Goal: Task Accomplishment & Management: Manage account settings

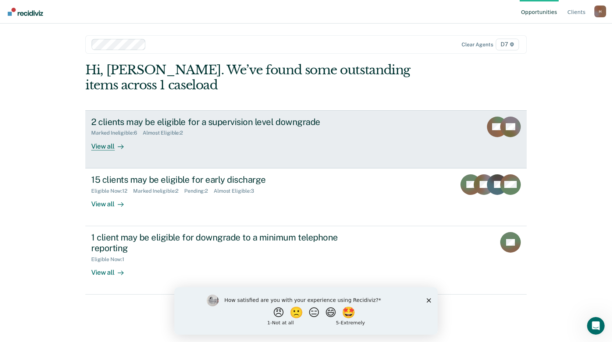
click at [113, 144] on div "View all" at bounding box center [111, 143] width 41 height 14
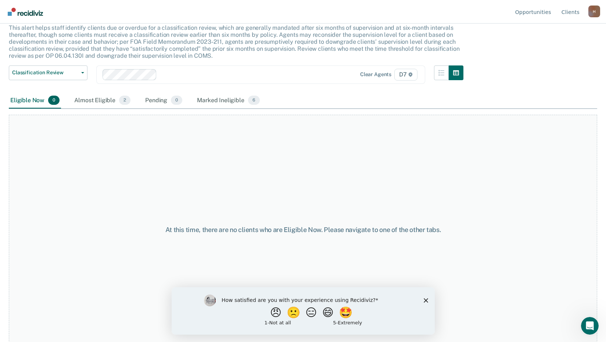
scroll to position [50, 0]
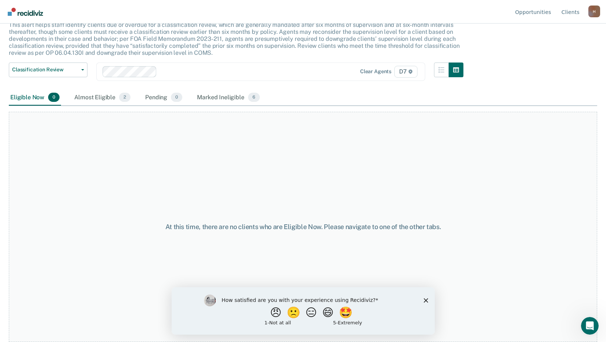
click at [426, 298] on icon "Close survey" at bounding box center [425, 300] width 4 height 4
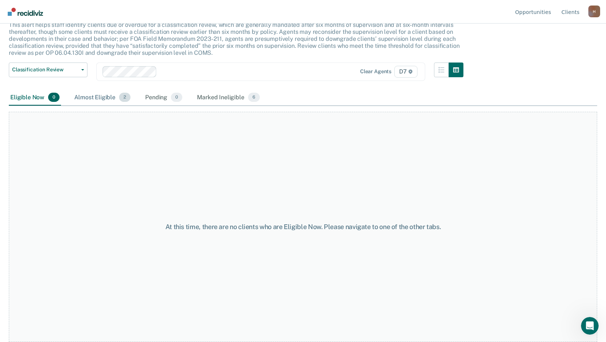
click at [115, 95] on div "Almost Eligible 2" at bounding box center [102, 98] width 59 height 16
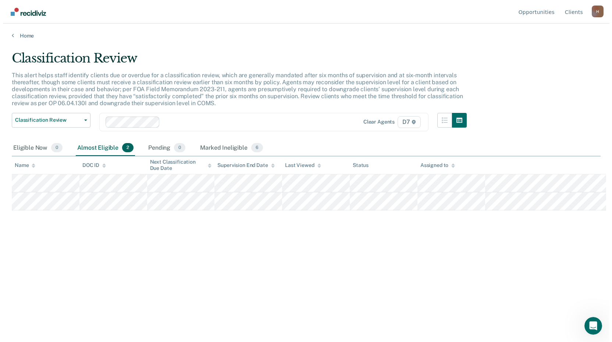
scroll to position [0, 0]
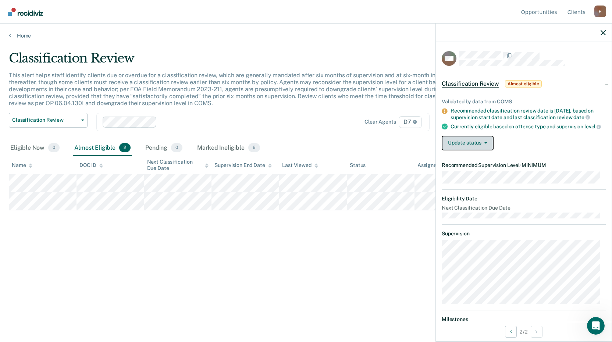
click at [474, 149] on button "Update status" at bounding box center [467, 143] width 52 height 15
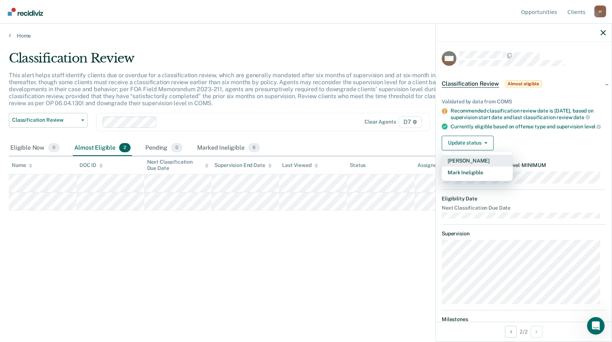
click at [487, 166] on button "[PERSON_NAME]" at bounding box center [476, 161] width 71 height 12
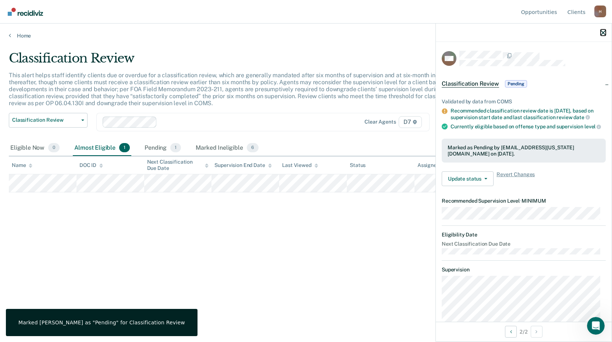
click at [603, 33] on icon "button" at bounding box center [602, 32] width 5 height 5
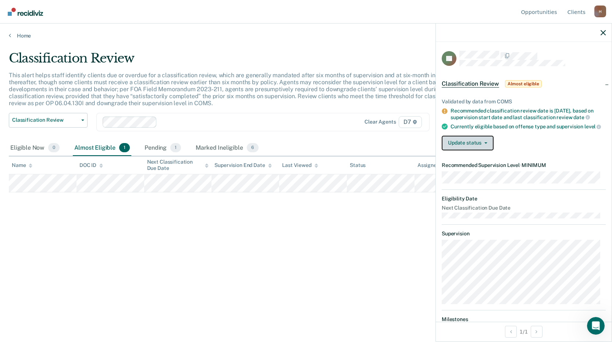
click at [455, 147] on button "Update status" at bounding box center [467, 143] width 52 height 15
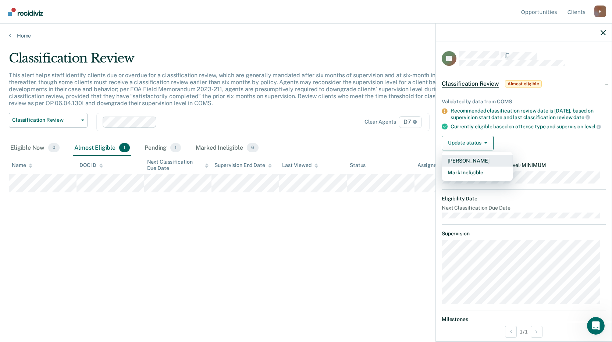
click at [467, 165] on button "[PERSON_NAME]" at bounding box center [476, 161] width 71 height 12
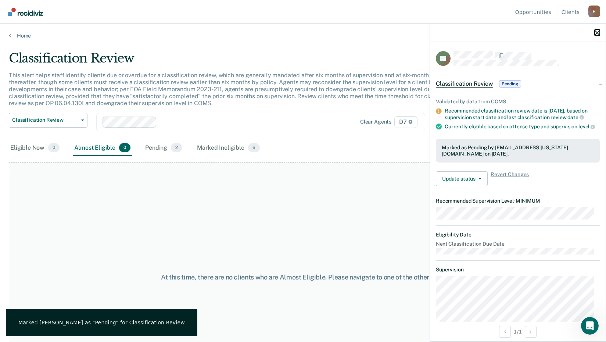
click at [596, 32] on icon "button" at bounding box center [597, 32] width 5 height 5
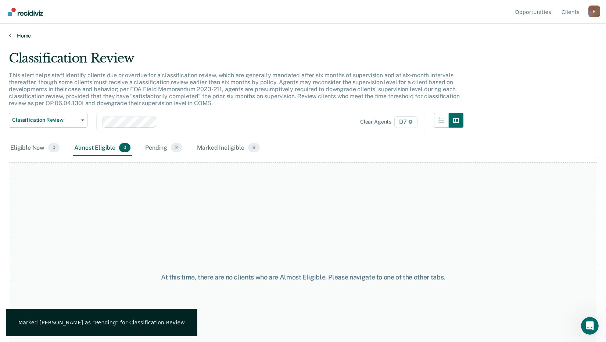
click at [25, 34] on link "Home" at bounding box center [303, 35] width 588 height 7
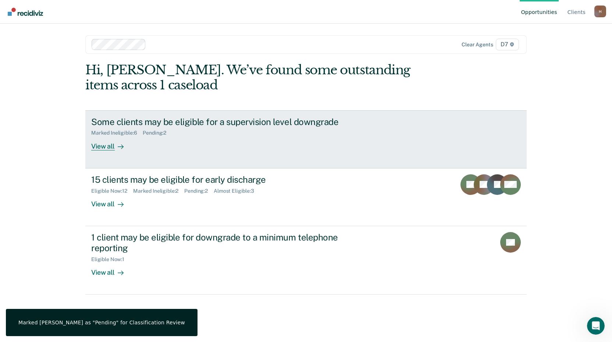
click at [107, 143] on div "View all" at bounding box center [111, 143] width 41 height 14
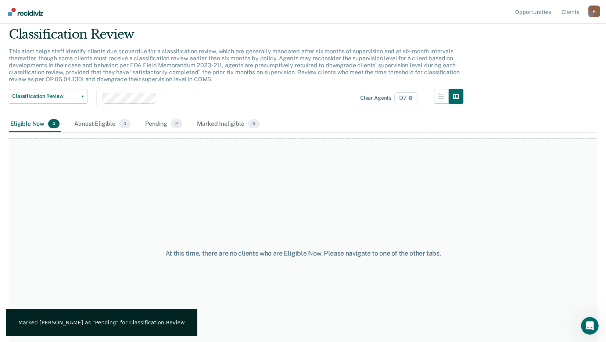
scroll to position [37, 0]
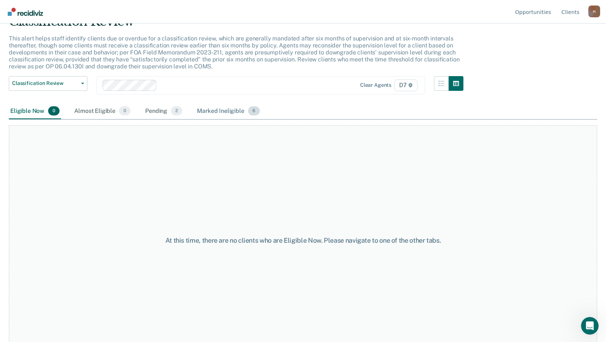
click at [222, 111] on div "Marked Ineligible 6" at bounding box center [229, 111] width 66 height 16
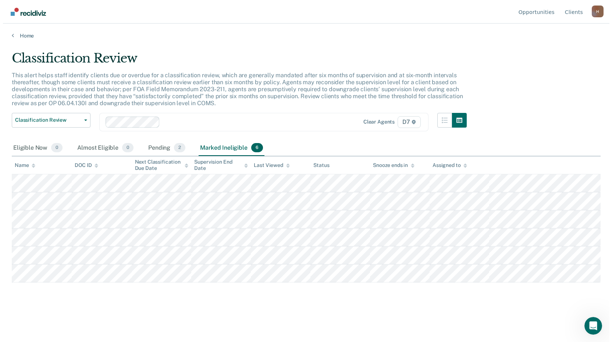
scroll to position [0, 0]
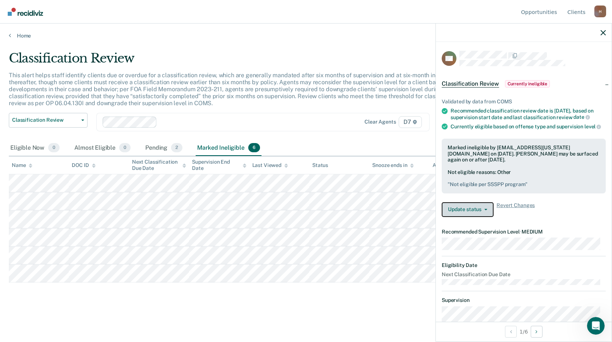
click at [482, 213] on button "Update status" at bounding box center [467, 209] width 52 height 15
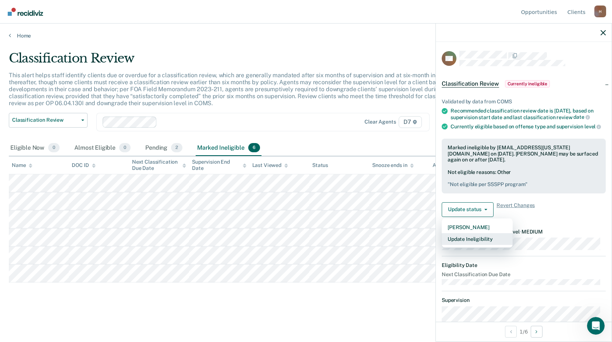
click at [481, 245] on button "Update Ineligibility" at bounding box center [476, 239] width 71 height 12
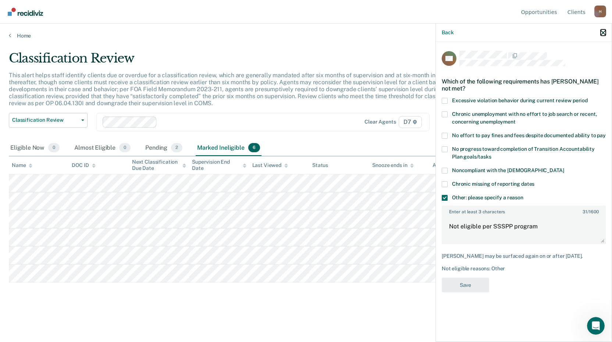
click at [601, 32] on icon "button" at bounding box center [602, 32] width 5 height 5
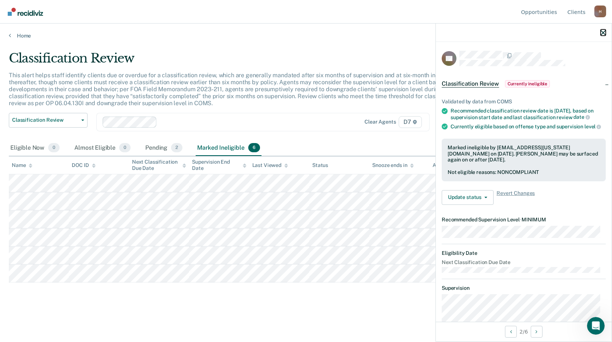
click at [603, 30] on icon "button" at bounding box center [602, 32] width 5 height 5
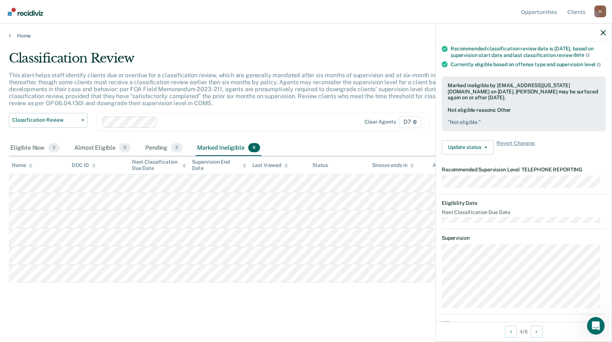
scroll to position [74, 0]
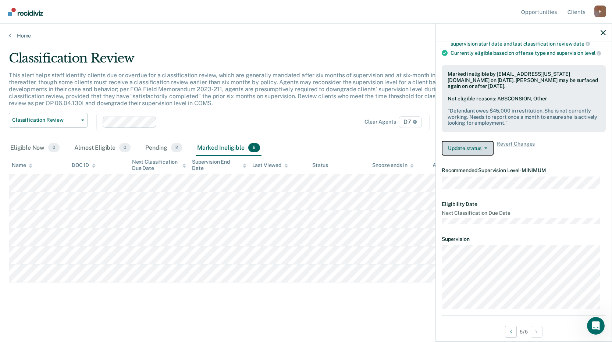
click at [472, 151] on button "Update status" at bounding box center [467, 148] width 52 height 15
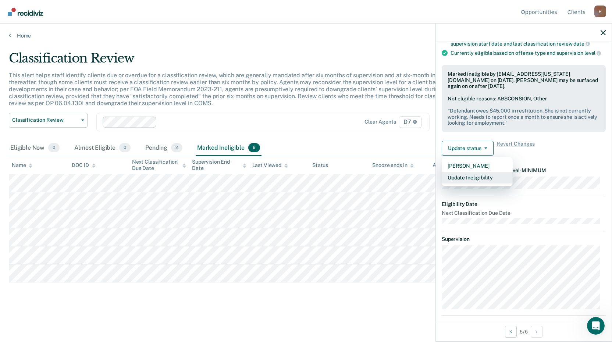
click at [476, 182] on button "Update Ineligibility" at bounding box center [476, 178] width 71 height 12
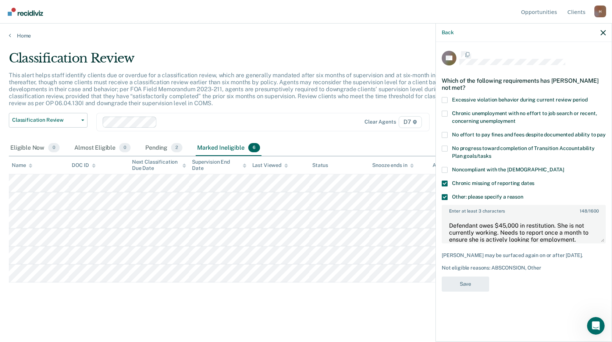
scroll to position [0, 0]
click at [443, 183] on span at bounding box center [444, 184] width 6 height 6
click at [534, 181] on input "Chronic missing of reporting dates" at bounding box center [534, 181] width 0 height 0
click at [428, 218] on body "Looks like you’re using Internet Explorer 11. For faster loading and a better e…" at bounding box center [306, 171] width 612 height 342
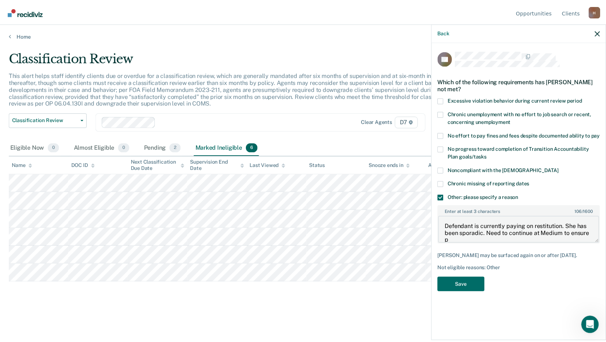
scroll to position [1, 0]
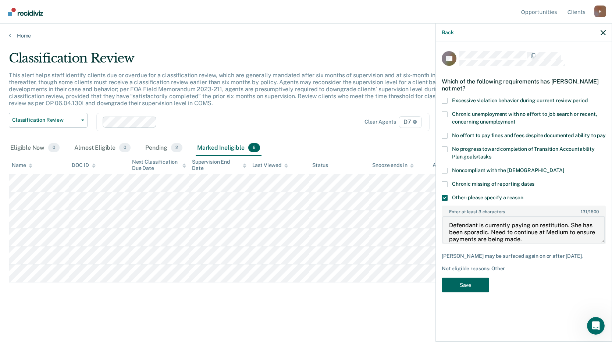
type textarea "Defendant is currently paying on restitution. She has been sporadic. Need to co…"
click at [460, 292] on button "Save" at bounding box center [464, 284] width 47 height 15
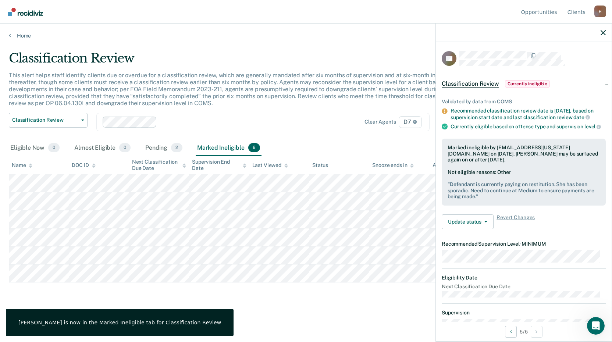
click at [374, 145] on div "Eligible Now 0 Almost Eligible 0 Pending 2 Marked Ineligible 6" at bounding box center [306, 148] width 594 height 17
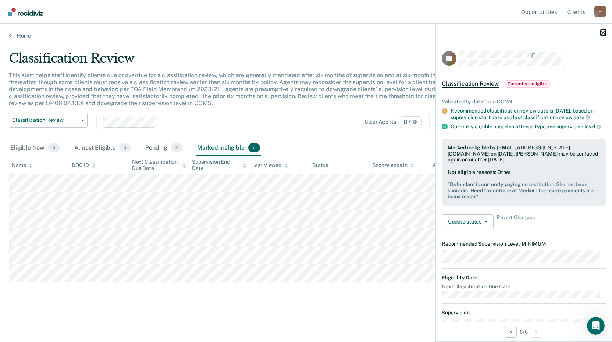
click at [602, 32] on icon "button" at bounding box center [602, 32] width 5 height 5
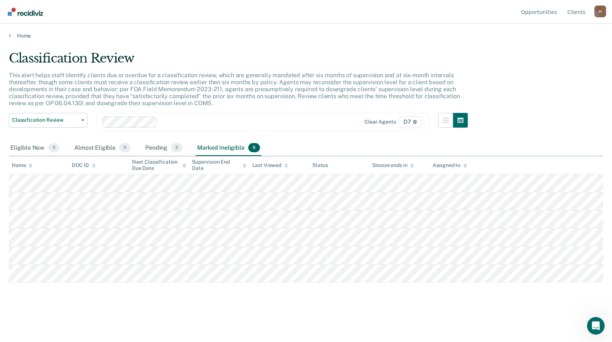
click at [21, 31] on div "Home" at bounding box center [306, 31] width 612 height 15
click at [16, 39] on main "Classification Review This alert helps staff identify clients due or overdue fo…" at bounding box center [306, 189] width 612 height 301
click at [11, 36] on link "Home" at bounding box center [306, 35] width 594 height 7
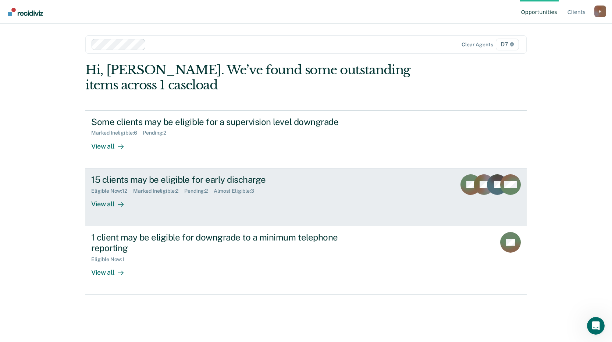
click at [113, 203] on div "View all" at bounding box center [111, 201] width 41 height 14
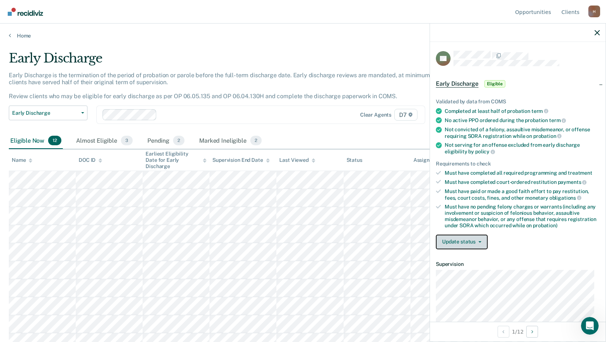
click at [469, 235] on button "Update status" at bounding box center [462, 241] width 52 height 15
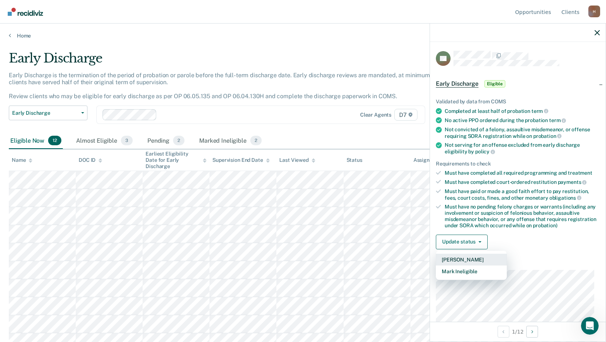
click at [481, 256] on button "[PERSON_NAME]" at bounding box center [471, 260] width 71 height 12
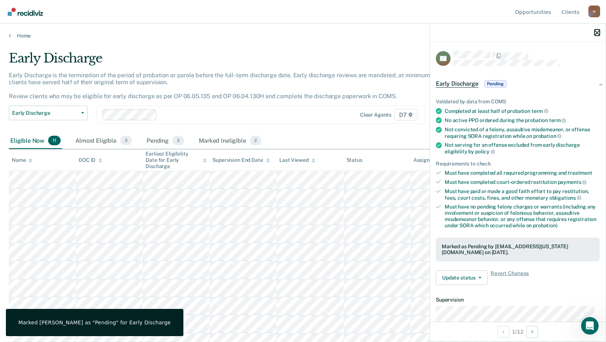
click at [597, 34] on icon "button" at bounding box center [597, 32] width 5 height 5
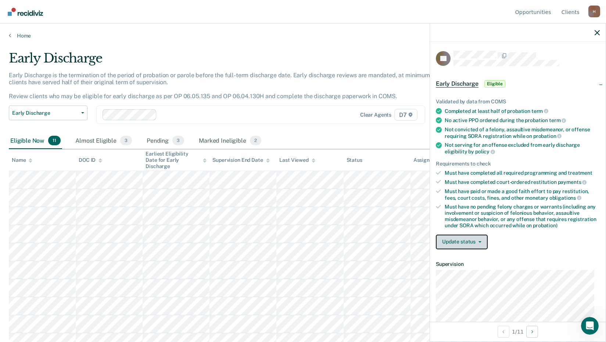
click at [464, 246] on button "Update status" at bounding box center [462, 241] width 52 height 15
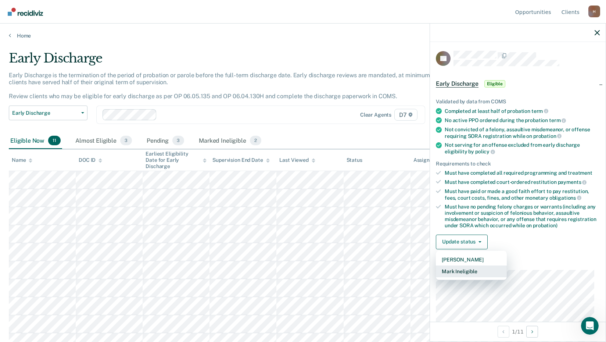
click at [463, 271] on button "Mark Ineligible" at bounding box center [471, 271] width 71 height 12
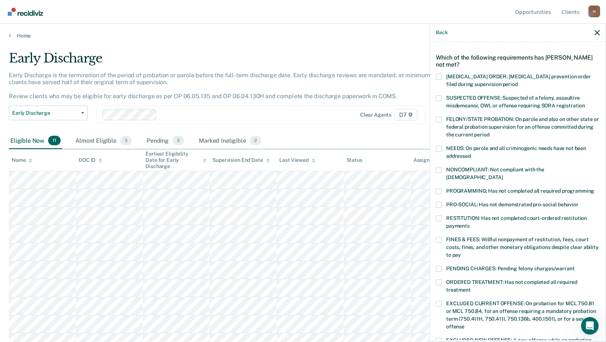
scroll to position [37, 0]
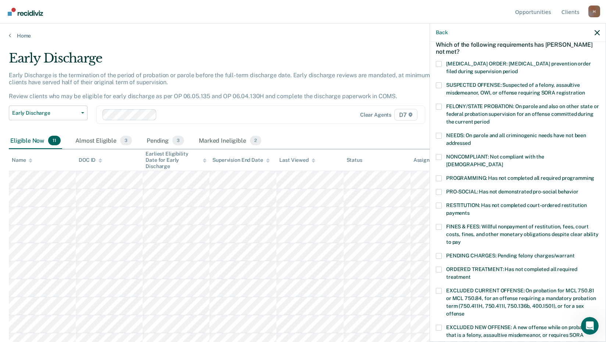
click at [438, 224] on span at bounding box center [439, 227] width 6 height 6
click at [461, 239] on input "FINES & FEES: Willful nonpayment of restitution, fees, court costs, fines, and …" at bounding box center [461, 239] width 0 height 0
click at [437, 266] on span at bounding box center [439, 269] width 6 height 6
click at [471, 274] on input "ORDERED TREATMENT: Has not completed all required treatment" at bounding box center [471, 274] width 0 height 0
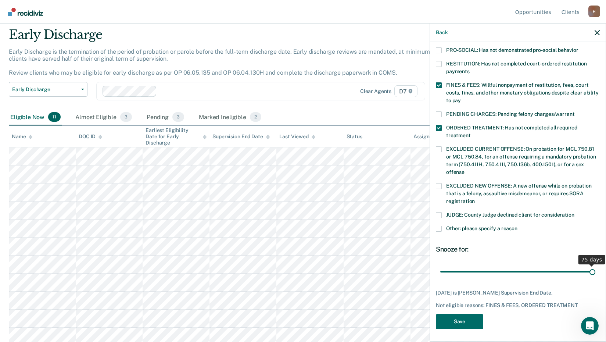
scroll to position [172, 0]
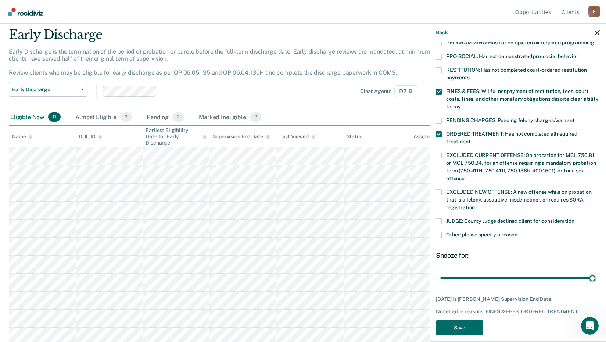
drag, startPoint x: 497, startPoint y: 264, endPoint x: 522, endPoint y: 324, distance: 65.9
type input "75"
click at [595, 271] on input "range" at bounding box center [517, 277] width 155 height 13
click at [465, 320] on button "Save" at bounding box center [459, 327] width 47 height 15
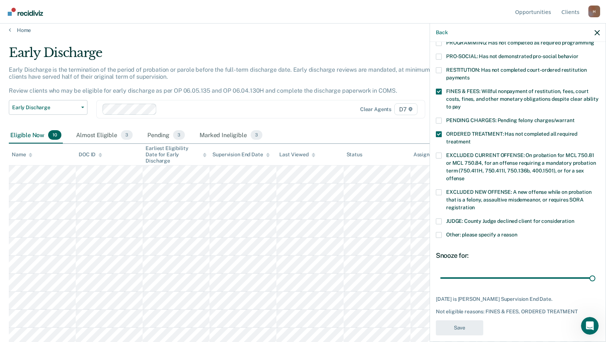
scroll to position [151, 0]
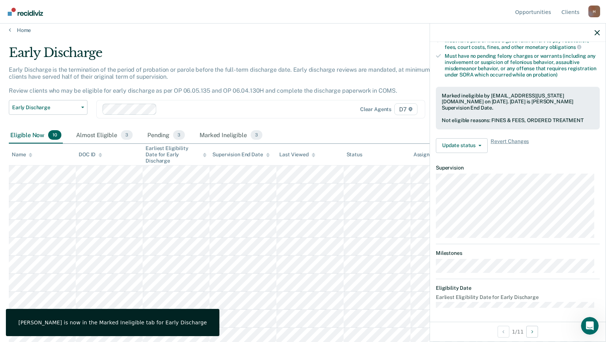
click at [595, 34] on div at bounding box center [518, 33] width 176 height 18
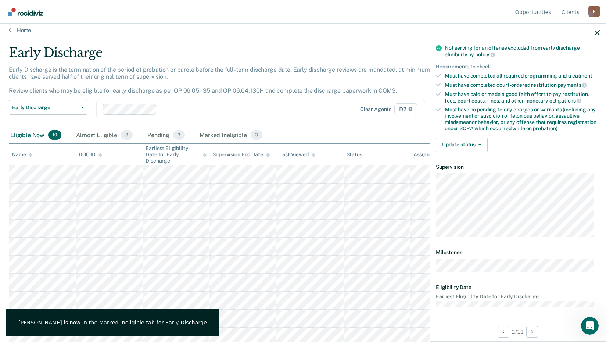
scroll to position [96, 0]
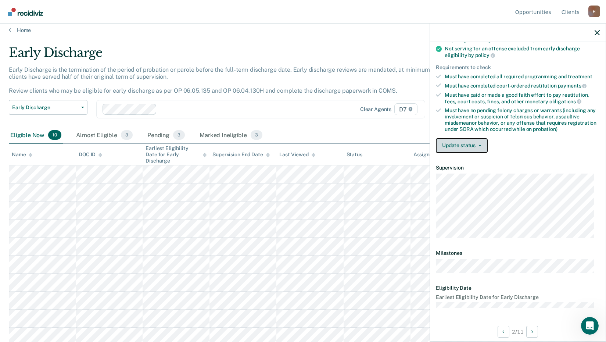
click at [472, 144] on button "Update status" at bounding box center [462, 145] width 52 height 15
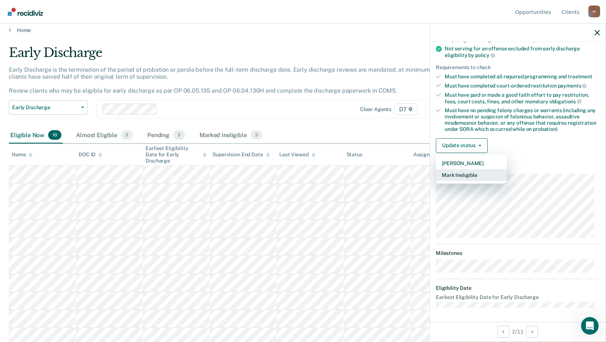
click at [477, 176] on button "Mark Ineligible" at bounding box center [471, 175] width 71 height 12
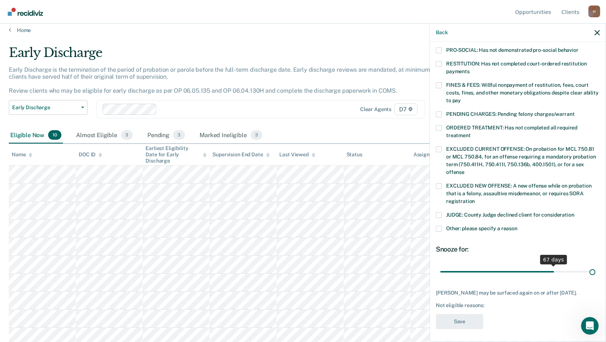
scroll to position [172, 0]
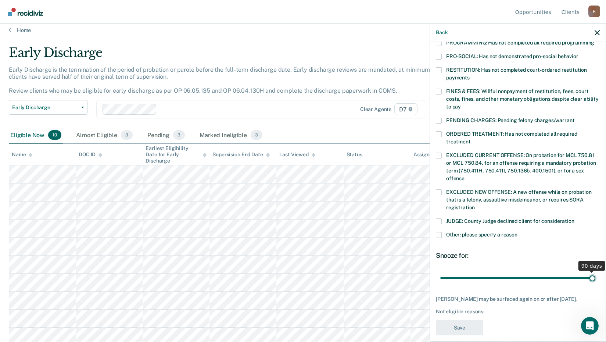
drag, startPoint x: 491, startPoint y: 262, endPoint x: 614, endPoint y: 258, distance: 123.2
type input "90"
click at [595, 271] on input "range" at bounding box center [517, 277] width 155 height 13
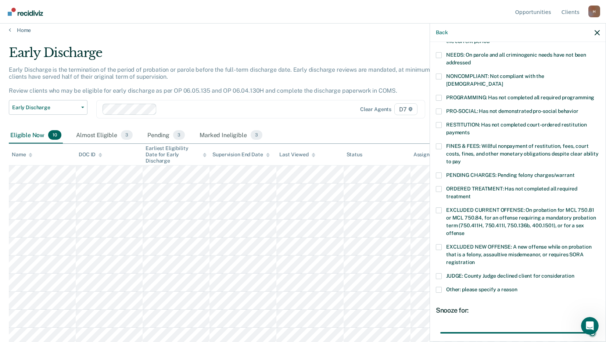
scroll to position [135, 0]
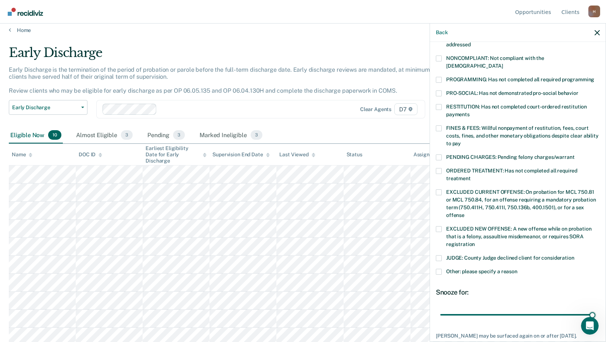
click at [438, 269] on span at bounding box center [439, 272] width 6 height 6
click at [517, 269] on input "Other: please specify a reason" at bounding box center [517, 269] width 0 height 0
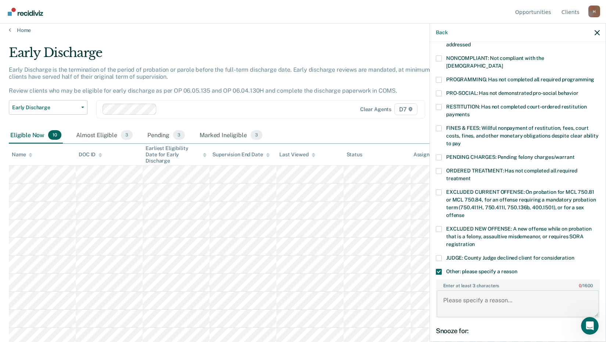
click at [478, 292] on textarea "Enter at least 3 characters 0 / 1600" at bounding box center [518, 303] width 162 height 27
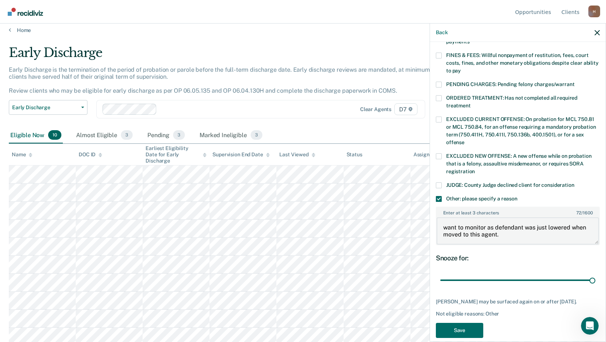
scroll to position [211, 0]
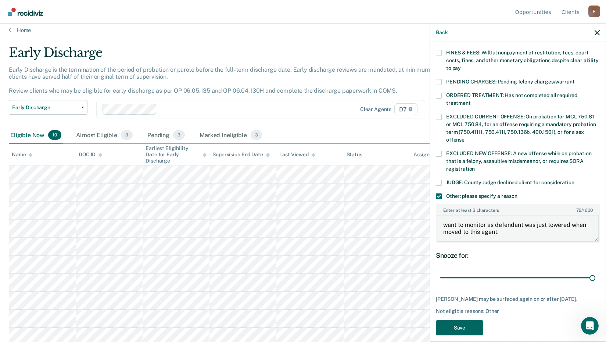
type textarea "want to monitor as defendant was just lowered when moved to this agent."
click at [474, 320] on button "Save" at bounding box center [459, 327] width 47 height 15
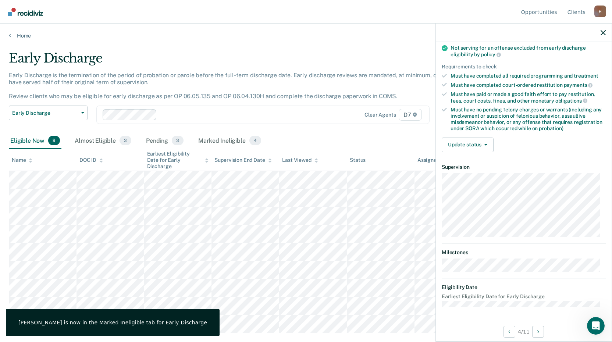
scroll to position [96, 0]
click at [452, 146] on button "Update status" at bounding box center [467, 145] width 52 height 15
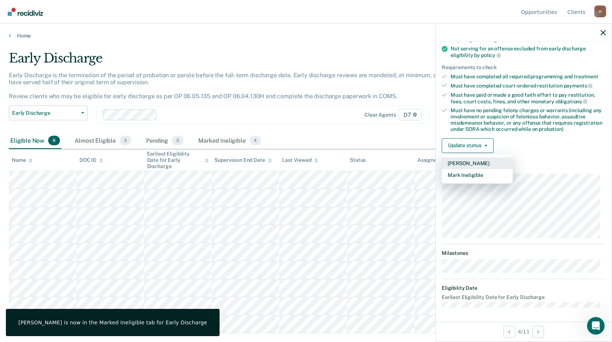
click at [472, 160] on button "[PERSON_NAME]" at bounding box center [476, 163] width 71 height 12
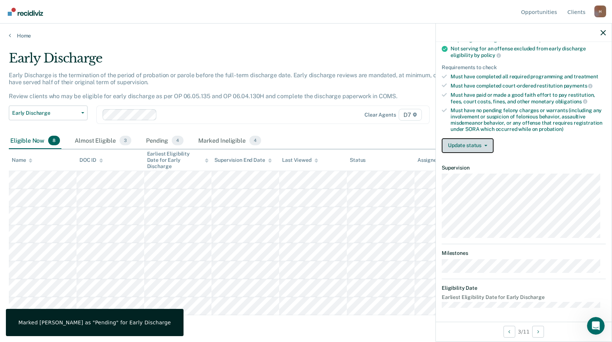
click at [459, 141] on button "Update status" at bounding box center [467, 145] width 52 height 15
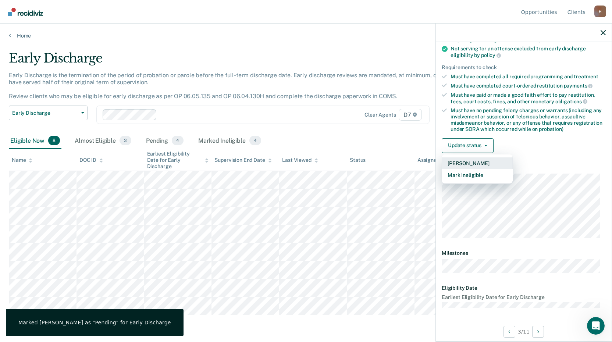
click at [474, 162] on button "[PERSON_NAME]" at bounding box center [476, 163] width 71 height 12
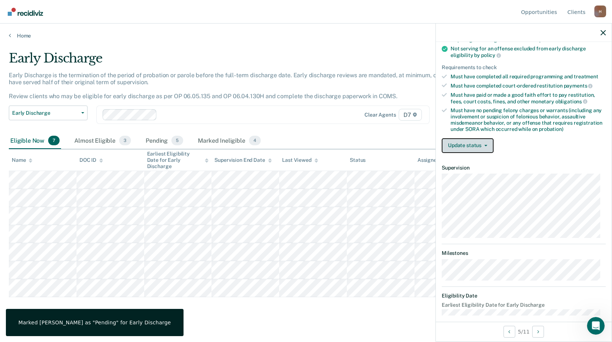
drag, startPoint x: 466, startPoint y: 146, endPoint x: 472, endPoint y: 167, distance: 22.0
click at [466, 146] on button "Update status" at bounding box center [467, 145] width 52 height 15
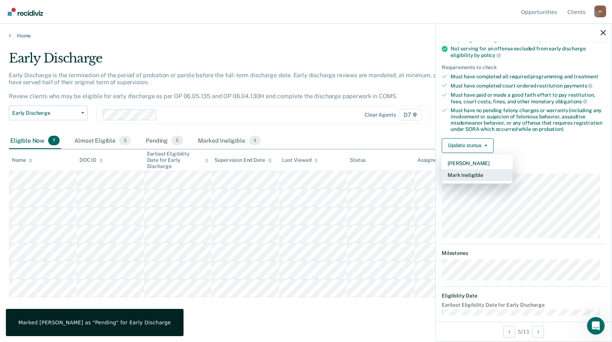
click at [473, 171] on button "Mark Ineligible" at bounding box center [476, 175] width 71 height 12
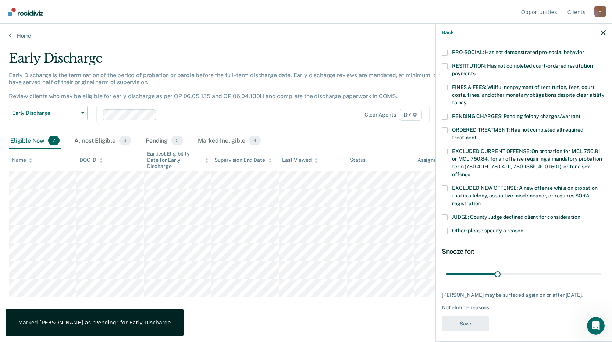
scroll to position [178, 0]
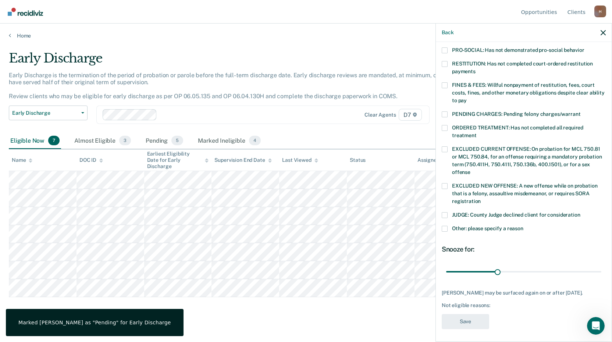
click at [447, 226] on span at bounding box center [444, 229] width 6 height 6
click at [523, 226] on input "Other: please specify a reason" at bounding box center [523, 226] width 0 height 0
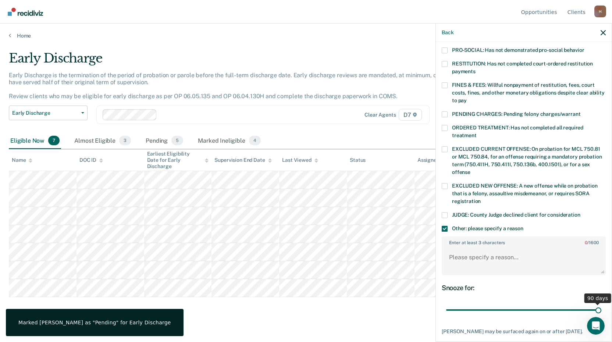
drag, startPoint x: 497, startPoint y: 301, endPoint x: 657, endPoint y: 290, distance: 160.2
type input "90"
click at [601, 304] on input "range" at bounding box center [523, 310] width 155 height 13
click at [479, 247] on textarea "Enter at least 3 characters 0 / 1600" at bounding box center [523, 260] width 162 height 27
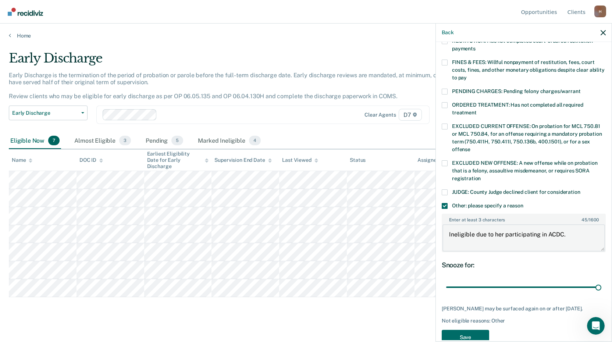
scroll to position [211, 0]
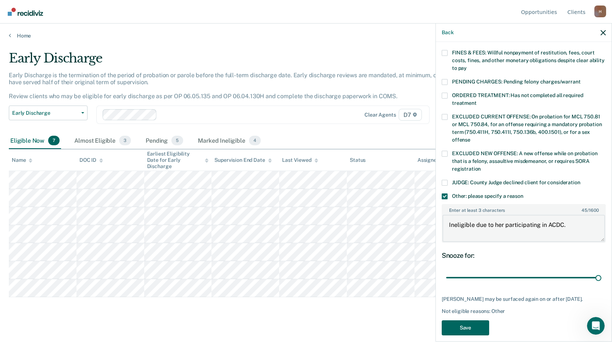
type textarea "Ineligible due to her participating in ACDC."
click at [471, 320] on button "Save" at bounding box center [464, 327] width 47 height 15
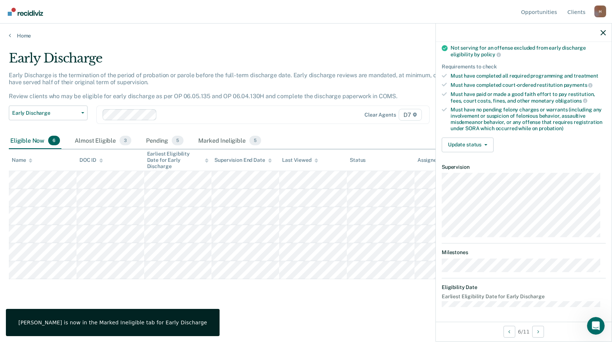
scroll to position [96, 0]
click at [458, 146] on button "Update status" at bounding box center [467, 145] width 52 height 15
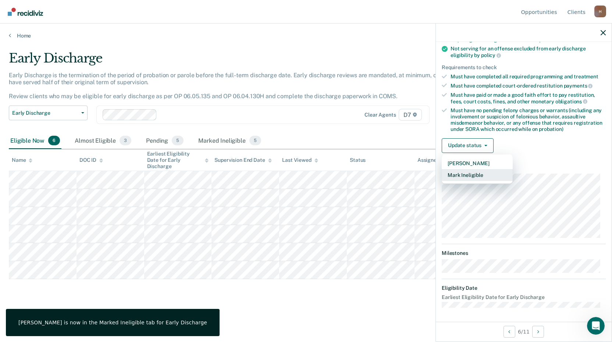
click at [472, 174] on button "Mark Ineligible" at bounding box center [476, 175] width 71 height 12
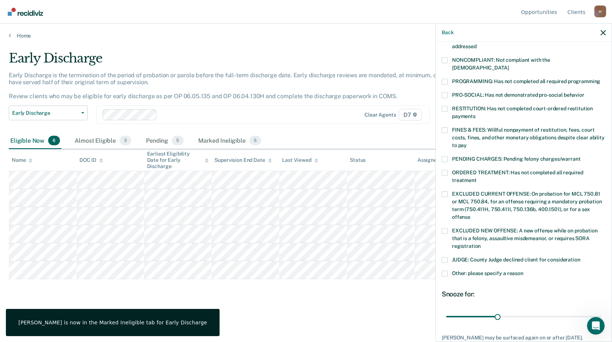
scroll to position [178, 0]
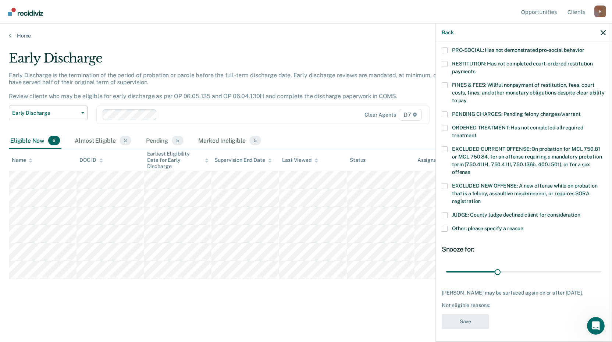
click at [444, 226] on span at bounding box center [444, 229] width 6 height 6
click at [523, 226] on input "Other: please specify a reason" at bounding box center [523, 226] width 0 height 0
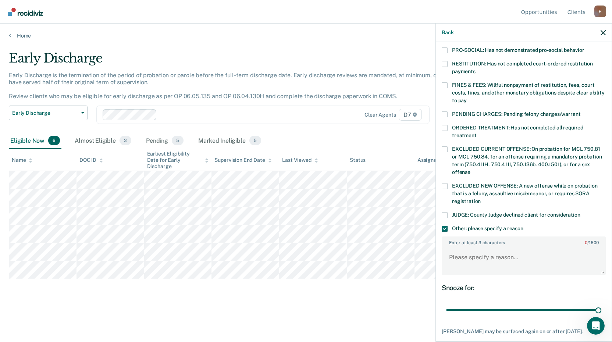
drag, startPoint x: 495, startPoint y: 302, endPoint x: 595, endPoint y: 276, distance: 102.8
type input "90"
click at [601, 304] on input "range" at bounding box center [523, 310] width 155 height 13
click at [531, 254] on textarea "Enter at least 3 characters 0 / 1600" at bounding box center [523, 260] width 162 height 27
type textarea "E"
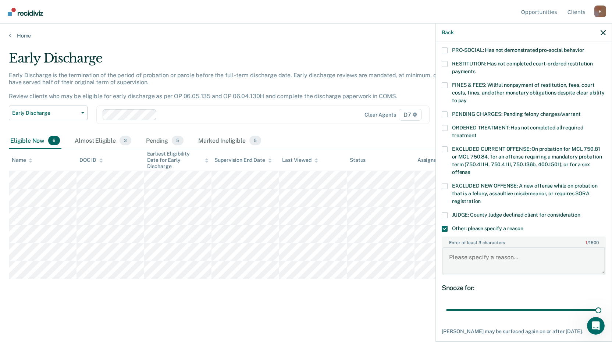
type textarea "U"
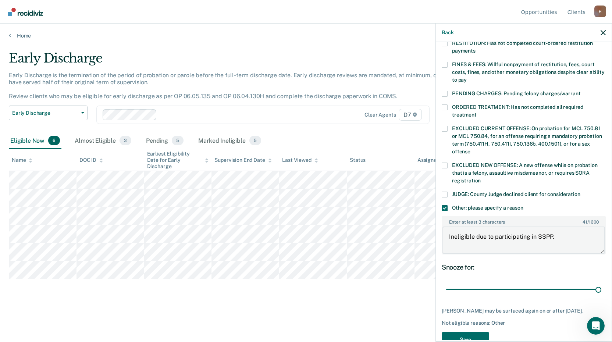
scroll to position [217, 0]
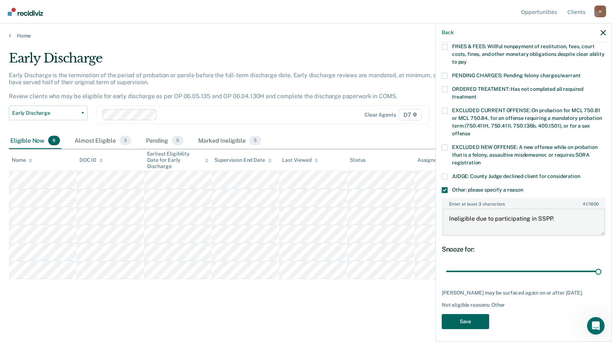
type textarea "Ineligible due to participating in SSPP."
click at [470, 318] on button "Save" at bounding box center [464, 321] width 47 height 15
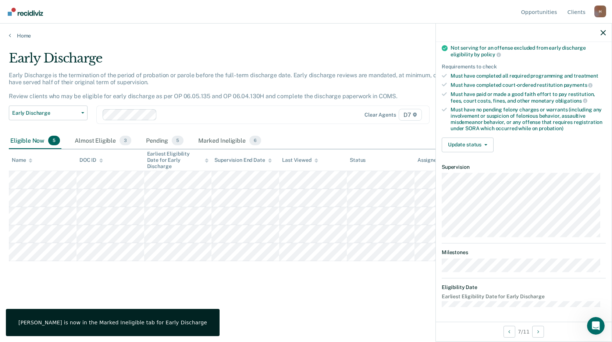
scroll to position [96, 0]
click at [484, 145] on icon "button" at bounding box center [485, 145] width 3 height 1
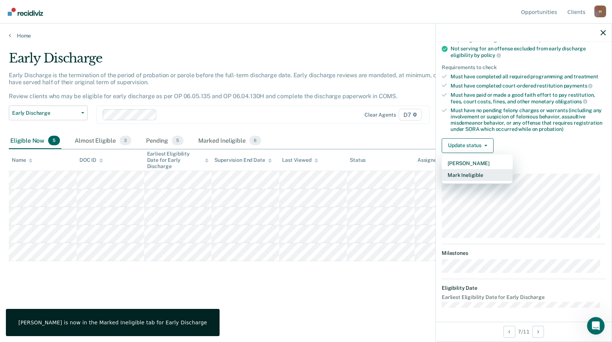
click at [484, 176] on button "Mark Ineligible" at bounding box center [476, 175] width 71 height 12
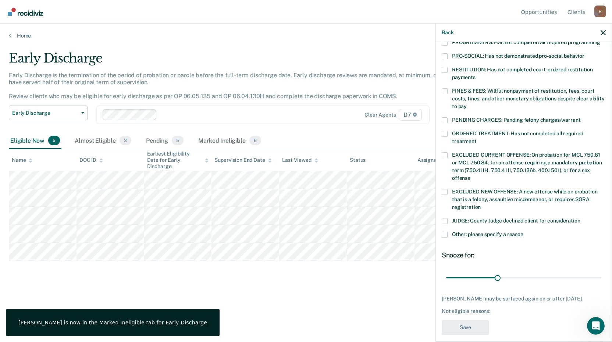
scroll to position [178, 0]
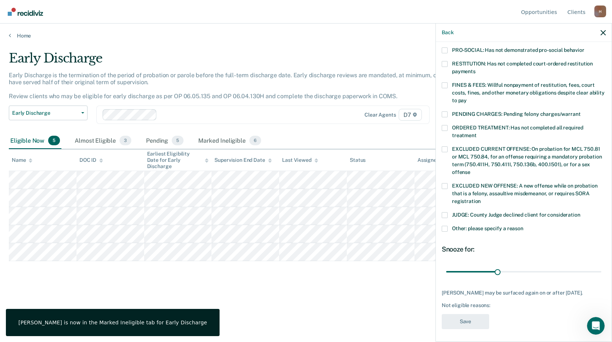
click at [445, 226] on span at bounding box center [444, 229] width 6 height 6
click at [523, 226] on input "Other: please specify a reason" at bounding box center [523, 226] width 0 height 0
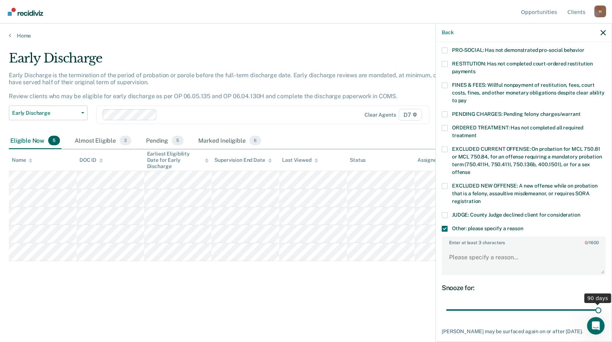
drag, startPoint x: 497, startPoint y: 304, endPoint x: 604, endPoint y: 300, distance: 106.7
type input "90"
click at [601, 304] on input "range" at bounding box center [523, 310] width 155 height 13
click at [517, 247] on textarea "Enter at least 3 characters 0 / 1600" at bounding box center [523, 260] width 162 height 27
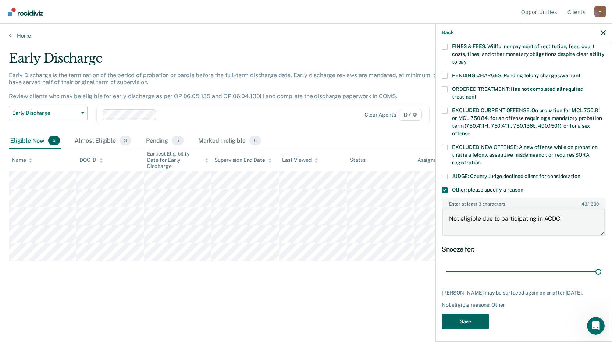
type textarea "Not eligible due to participating in ACDC."
click at [481, 322] on button "Save" at bounding box center [464, 321] width 47 height 15
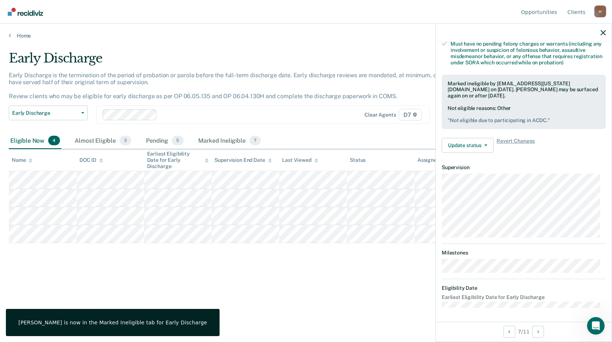
scroll to position [96, 0]
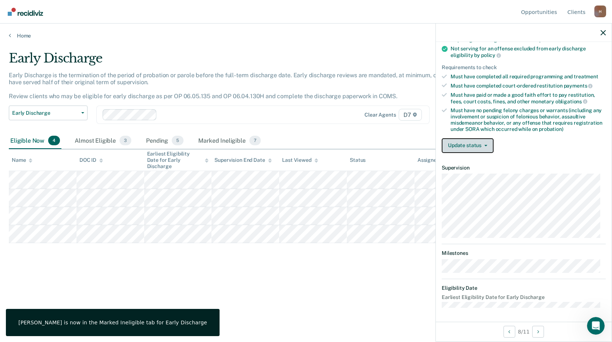
click at [463, 144] on button "Update status" at bounding box center [467, 145] width 52 height 15
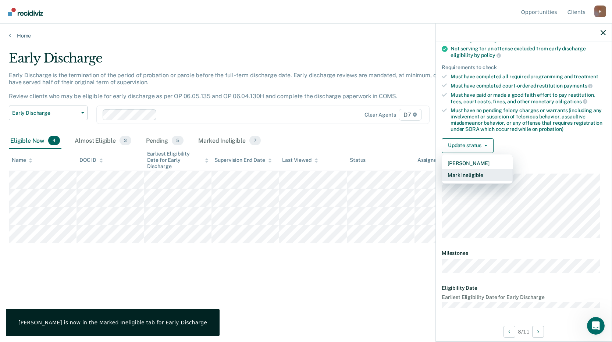
click at [474, 175] on button "Mark Ineligible" at bounding box center [476, 175] width 71 height 12
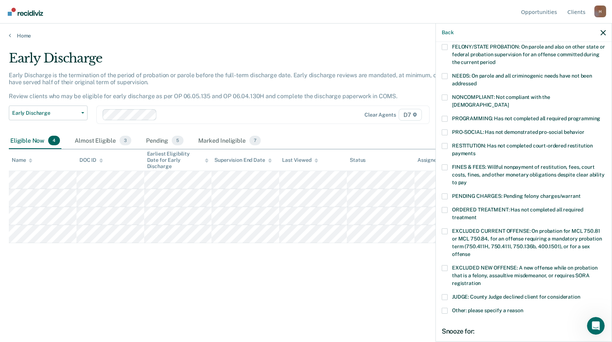
click at [444, 164] on span at bounding box center [444, 167] width 6 height 6
click at [466, 180] on input "FINES & FEES: Willful nonpayment of restitution, fees, court costs, fines, and …" at bounding box center [466, 180] width 0 height 0
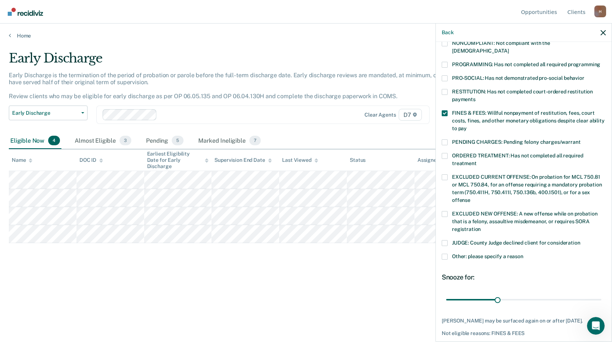
scroll to position [170, 0]
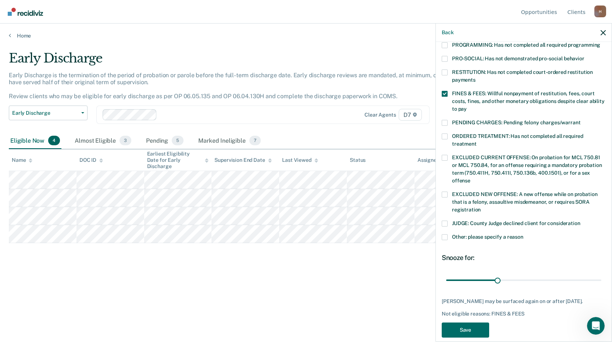
click at [445, 234] on span at bounding box center [444, 237] width 6 height 6
click at [523, 234] on input "Other: please specify a reason" at bounding box center [523, 234] width 0 height 0
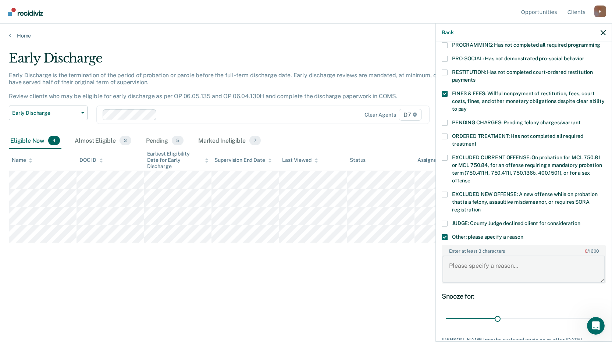
click at [470, 261] on textarea "Enter at least 3 characters 0 / 1600" at bounding box center [523, 268] width 162 height 27
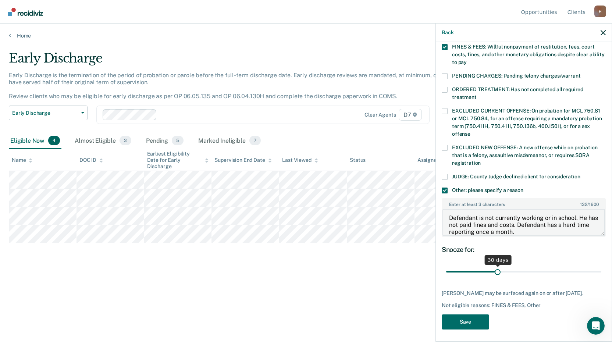
scroll to position [217, 0]
type textarea "Defendant is not currently working or in school. He has not paid fines and cost…"
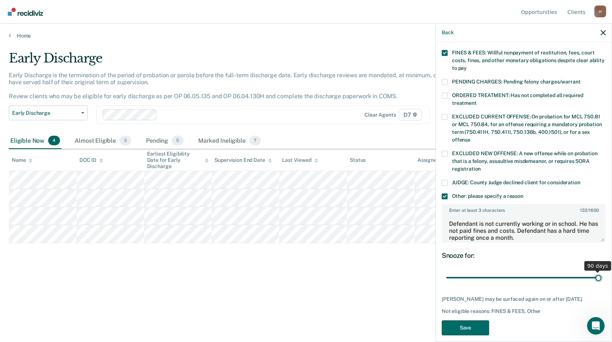
drag, startPoint x: 497, startPoint y: 264, endPoint x: 603, endPoint y: 261, distance: 105.9
type input "90"
click at [601, 271] on input "range" at bounding box center [523, 277] width 155 height 13
click at [464, 322] on button "Save" at bounding box center [464, 327] width 47 height 15
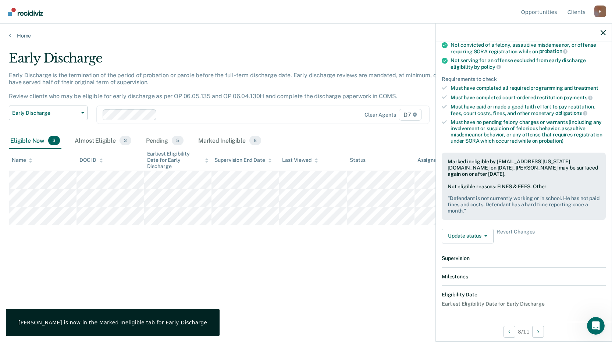
scroll to position [175, 0]
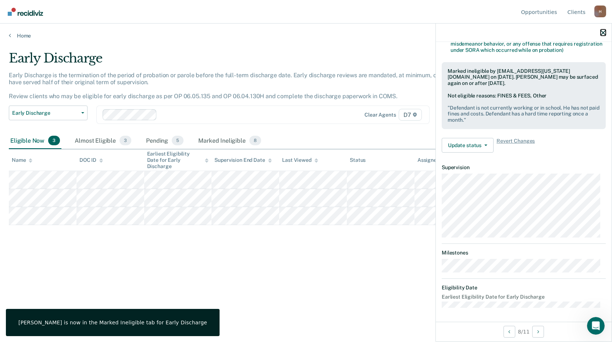
click at [602, 31] on icon "button" at bounding box center [602, 32] width 5 height 5
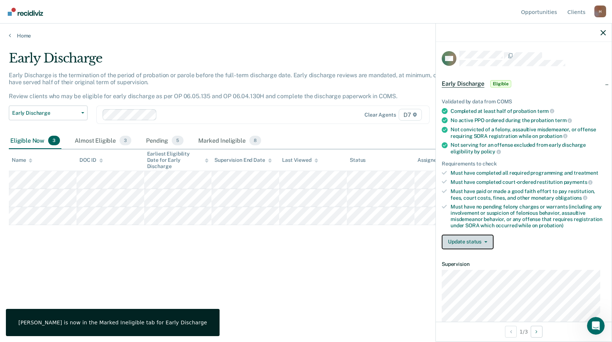
click at [474, 241] on button "Update status" at bounding box center [467, 241] width 52 height 15
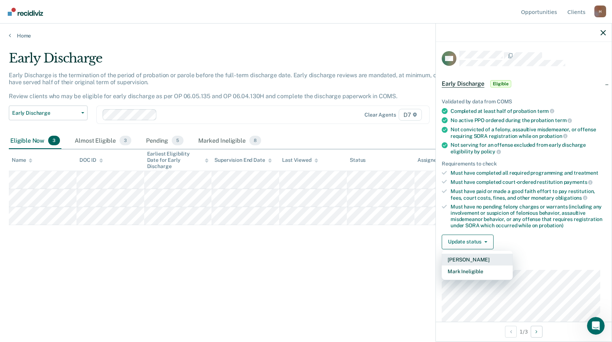
click at [484, 259] on button "[PERSON_NAME]" at bounding box center [476, 260] width 71 height 12
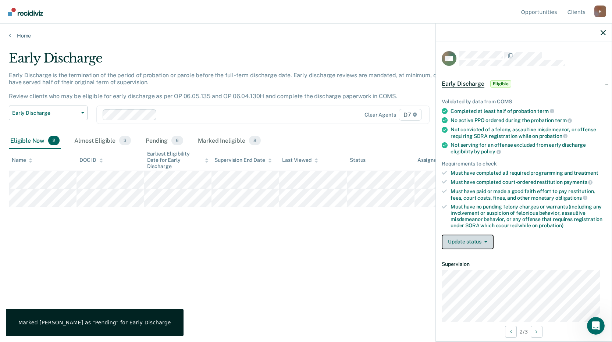
click at [460, 238] on button "Update status" at bounding box center [467, 241] width 52 height 15
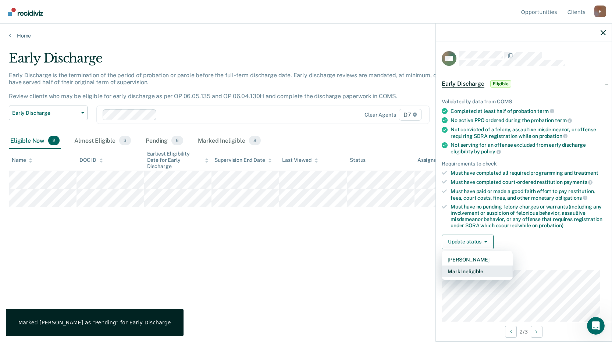
click at [484, 269] on button "Mark Ineligible" at bounding box center [476, 271] width 71 height 12
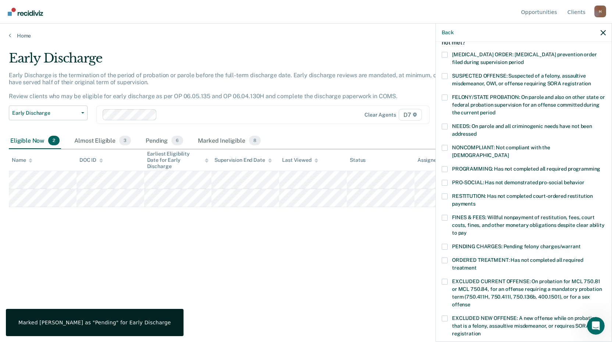
scroll to position [172, 0]
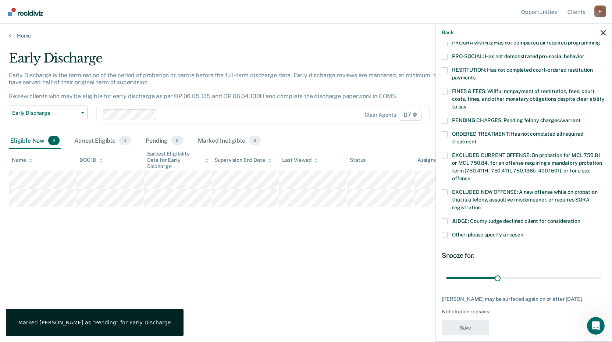
drag, startPoint x: 443, startPoint y: 225, endPoint x: 460, endPoint y: 227, distance: 16.8
click at [443, 232] on span at bounding box center [444, 235] width 6 height 6
click at [523, 232] on input "Other: please specify a reason" at bounding box center [523, 232] width 0 height 0
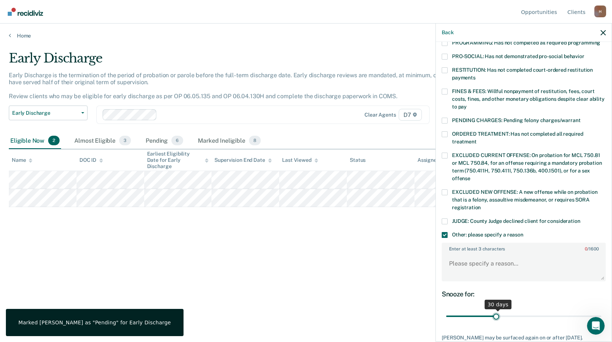
click at [494, 310] on input "range" at bounding box center [523, 316] width 155 height 13
click at [499, 310] on input "range" at bounding box center [523, 316] width 155 height 13
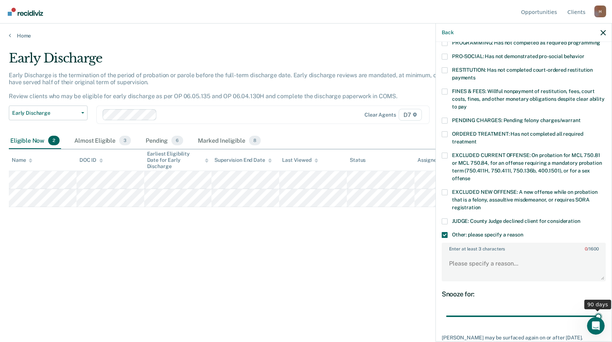
drag, startPoint x: 500, startPoint y: 307, endPoint x: 622, endPoint y: 300, distance: 121.9
type input "90"
click at [601, 310] on input "range" at bounding box center [523, 316] width 155 height 13
click at [506, 255] on textarea "Enter at least 3 characters 0 / 1600" at bounding box center [523, 266] width 162 height 27
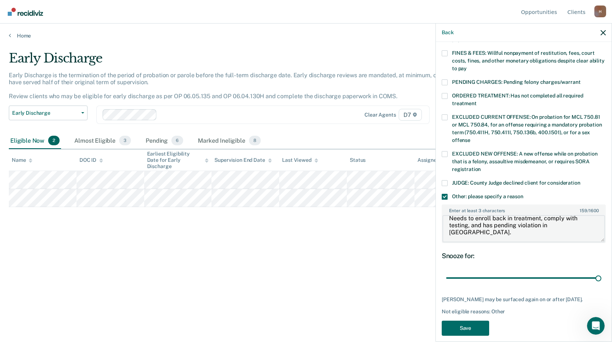
scroll to position [211, 0]
type textarea "Defendant was just released from jail after violation. Needs to enroll back in …"
click at [474, 322] on button "Save" at bounding box center [464, 327] width 47 height 15
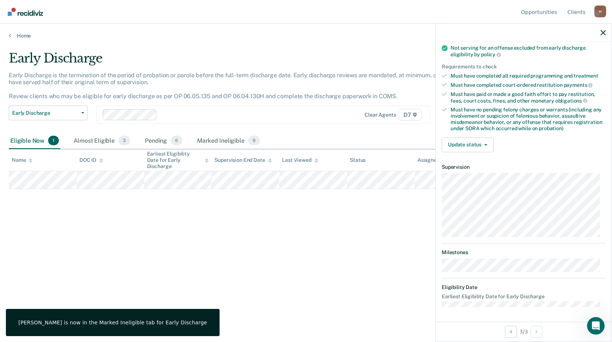
scroll to position [96, 0]
click at [476, 144] on button "Update status" at bounding box center [467, 145] width 52 height 15
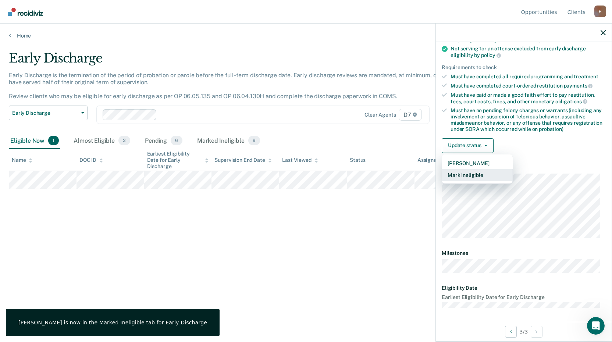
click at [475, 176] on button "Mark Ineligible" at bounding box center [476, 175] width 71 height 12
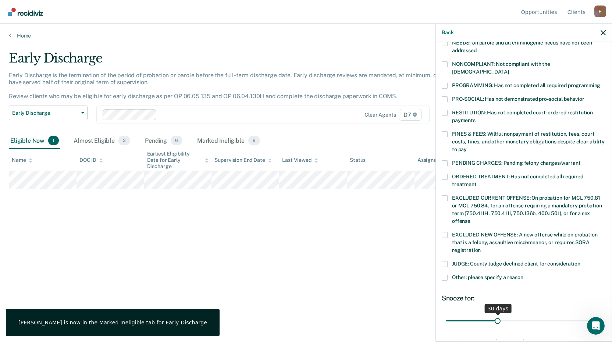
scroll to position [172, 0]
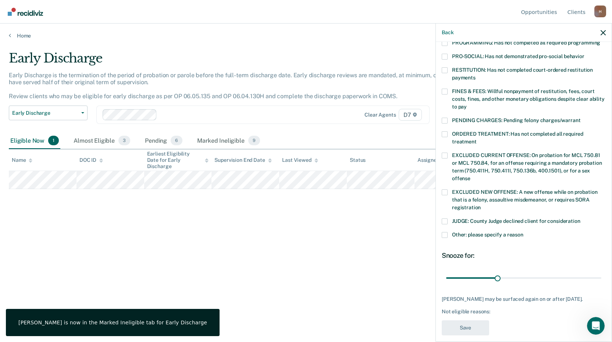
click at [445, 232] on span at bounding box center [444, 235] width 6 height 6
click at [523, 232] on input "Other: please specify a reason" at bounding box center [523, 232] width 0 height 0
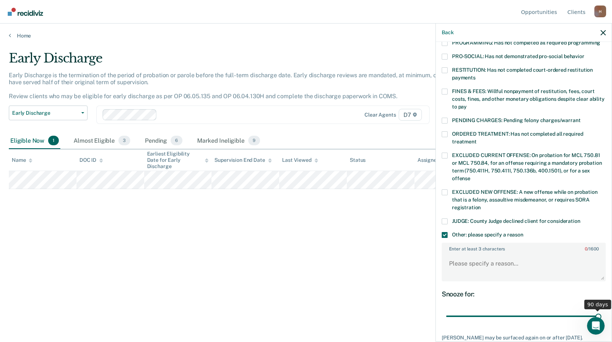
drag, startPoint x: 497, startPoint y: 308, endPoint x: 637, endPoint y: 309, distance: 140.0
type input "90"
click at [601, 310] on input "range" at bounding box center [523, 316] width 155 height 13
click at [490, 260] on textarea "Enter at least 3 characters 0 / 1600" at bounding box center [523, 266] width 162 height 27
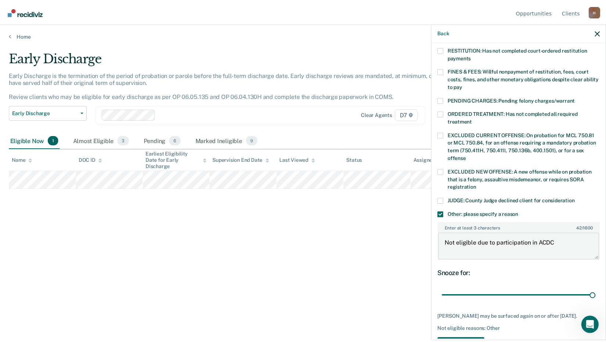
scroll to position [211, 0]
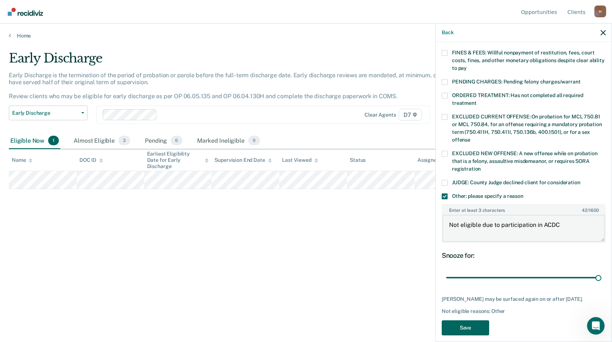
type textarea "Not eligible due to participation in ACDC"
click at [473, 320] on button "Save" at bounding box center [464, 327] width 47 height 15
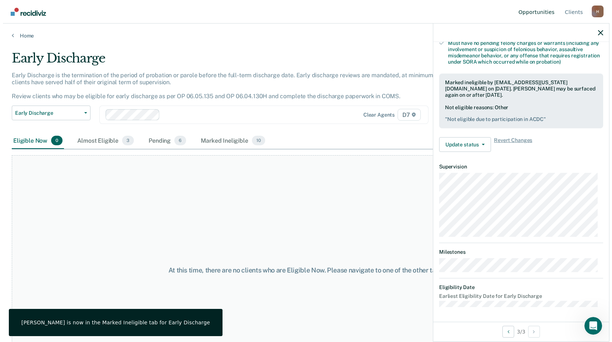
scroll to position [163, 0]
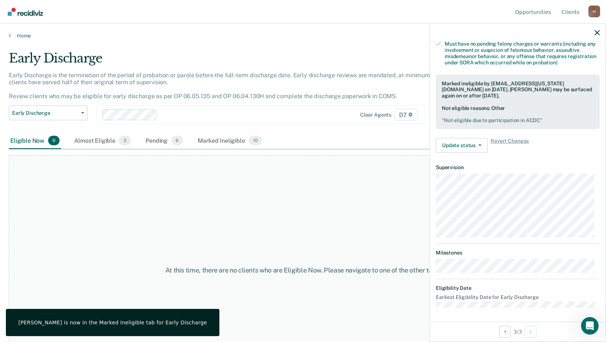
click at [594, 31] on div at bounding box center [518, 33] width 176 height 18
click at [14, 38] on link "Home" at bounding box center [303, 35] width 588 height 7
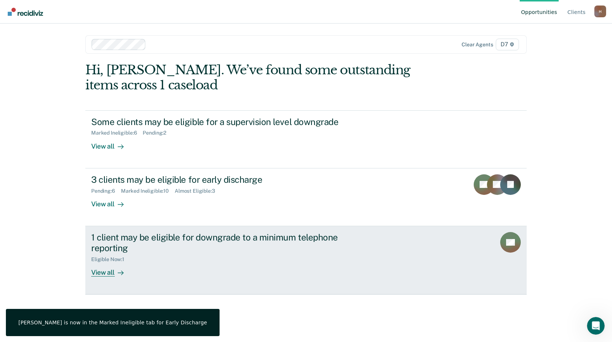
click at [168, 252] on div "1 client may be eligible for downgrade to a minimum telephone reporting" at bounding box center [220, 242] width 258 height 21
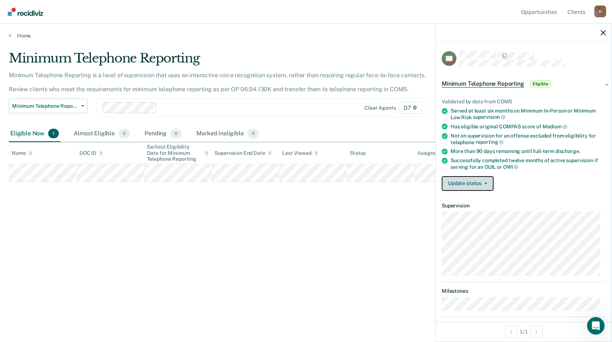
click at [473, 181] on button "Update status" at bounding box center [467, 183] width 52 height 15
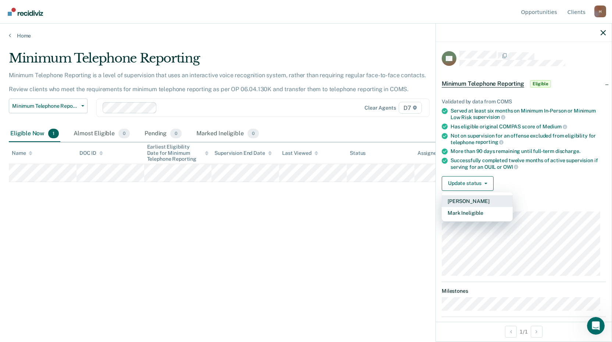
click at [483, 197] on button "[PERSON_NAME]" at bounding box center [476, 201] width 71 height 12
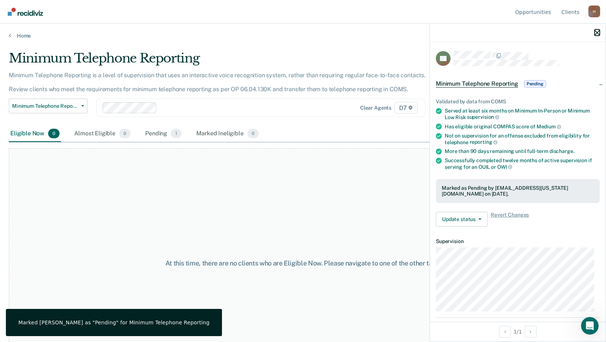
click at [599, 31] on icon "button" at bounding box center [597, 32] width 5 height 5
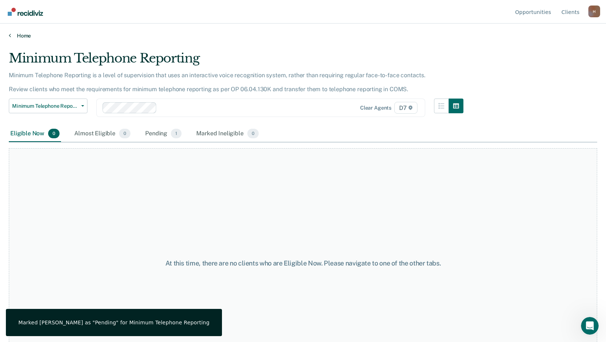
click at [24, 32] on link "Home" at bounding box center [303, 35] width 588 height 7
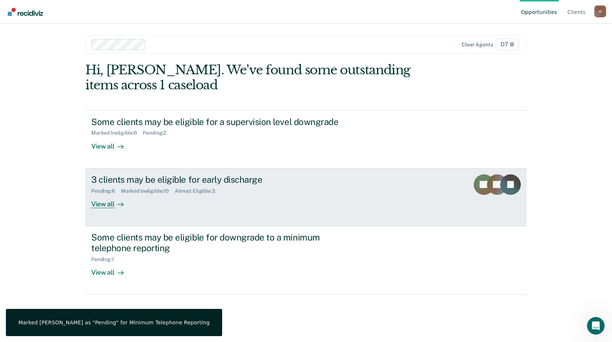
click at [96, 203] on div "View all" at bounding box center [111, 201] width 41 height 14
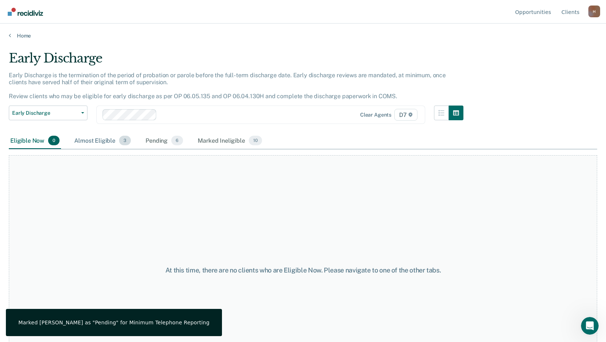
click at [115, 139] on div "Almost Eligible 3" at bounding box center [103, 141] width 60 height 16
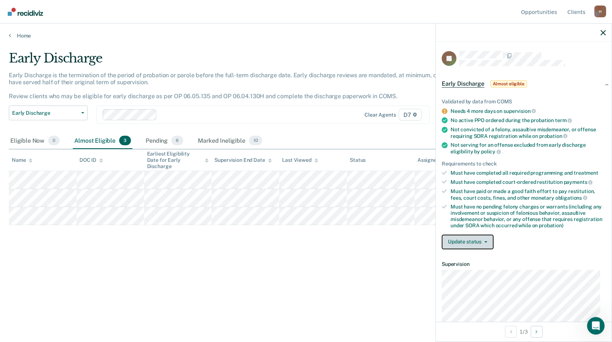
click at [483, 244] on button "Update status" at bounding box center [467, 241] width 52 height 15
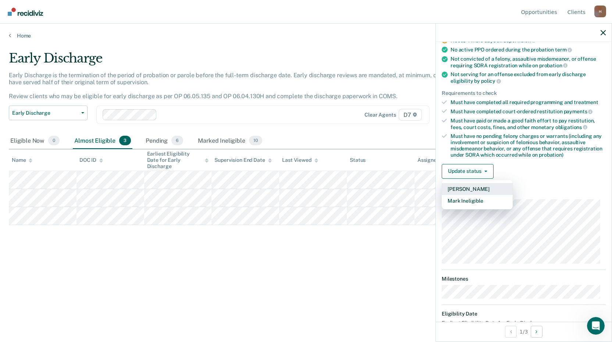
scroll to position [74, 0]
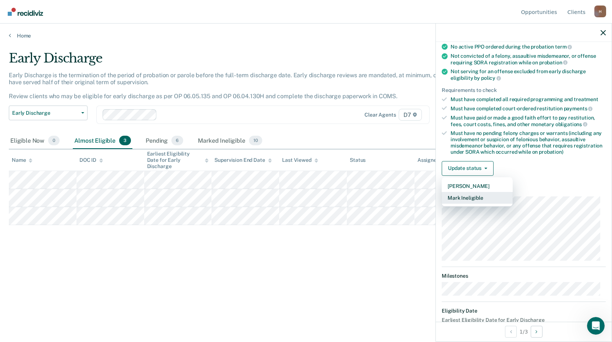
click at [486, 194] on button "Mark Ineligible" at bounding box center [476, 198] width 71 height 12
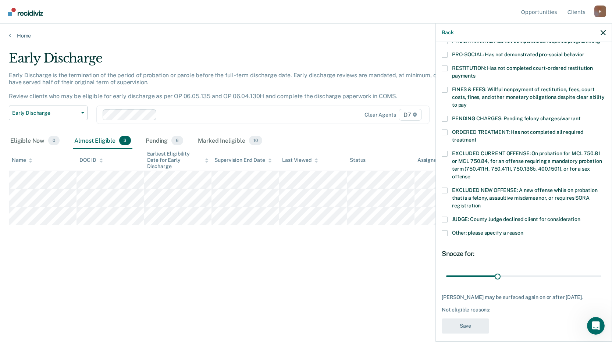
scroll to position [178, 0]
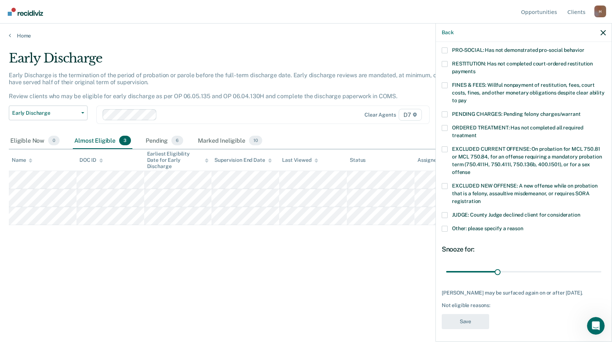
click at [446, 226] on span at bounding box center [444, 229] width 6 height 6
click at [523, 226] on input "Other: please specify a reason" at bounding box center [523, 226] width 0 height 0
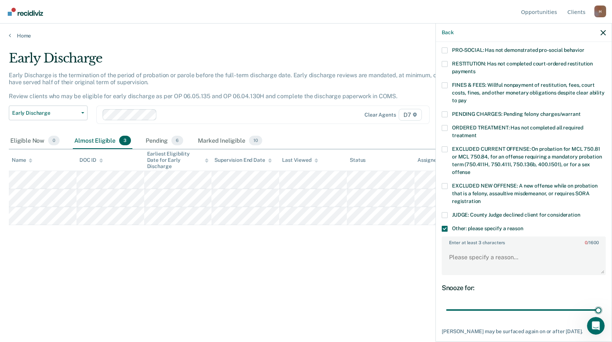
drag, startPoint x: 496, startPoint y: 303, endPoint x: 565, endPoint y: 274, distance: 74.6
type input "90"
click at [601, 304] on input "range" at bounding box center [523, 310] width 155 height 13
click at [518, 251] on textarea "Enter at least 3 characters 0 / 1600" at bounding box center [523, 260] width 162 height 27
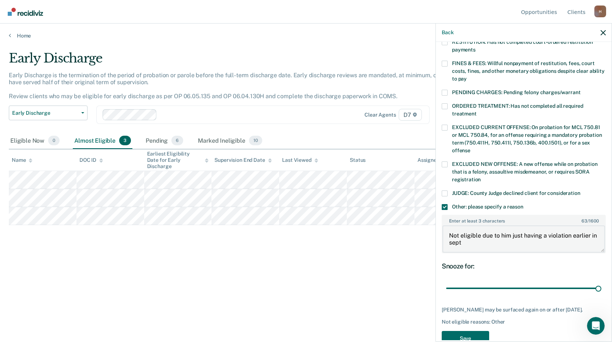
scroll to position [211, 0]
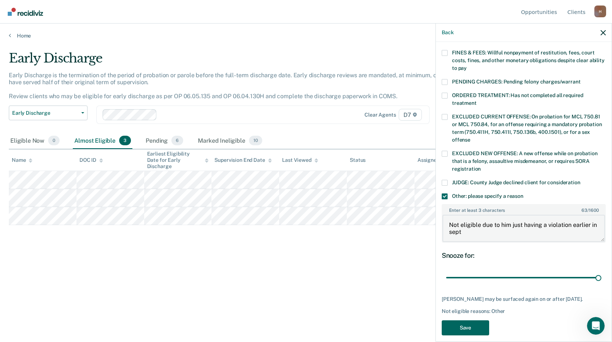
type textarea "Not eligible due to him just having a violation earlier in sept"
click at [475, 322] on button "Save" at bounding box center [464, 327] width 47 height 15
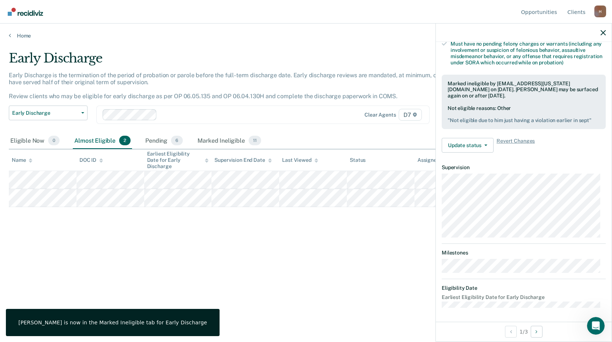
scroll to position [104, 0]
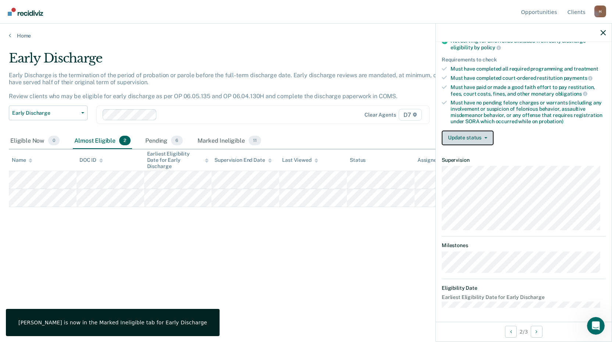
click at [472, 135] on button "Update status" at bounding box center [467, 137] width 52 height 15
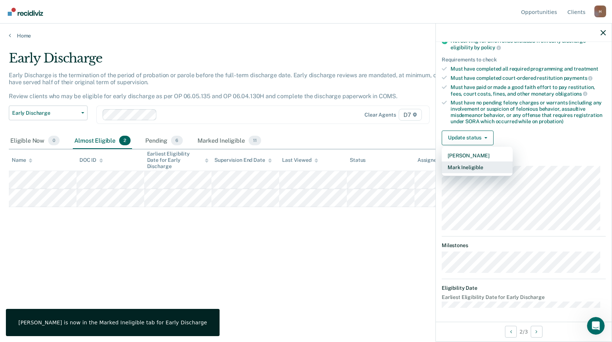
click at [483, 167] on button "Mark Ineligible" at bounding box center [476, 167] width 71 height 12
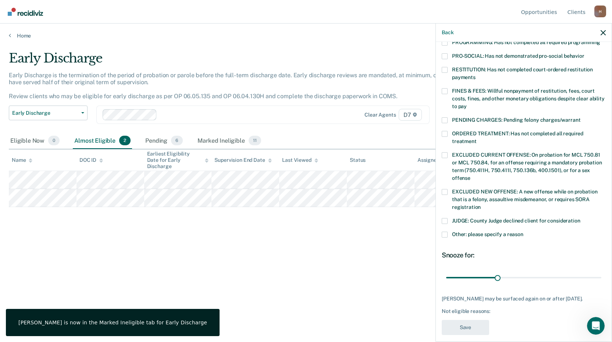
scroll to position [178, 0]
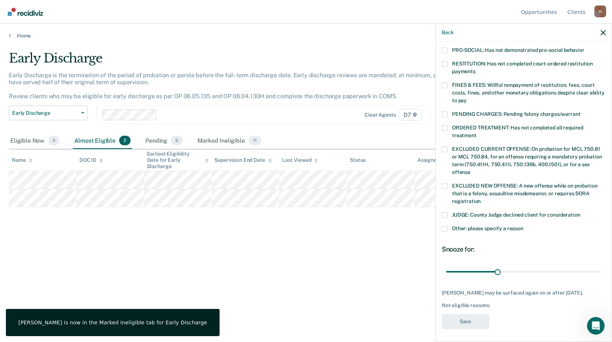
click at [447, 226] on span at bounding box center [444, 229] width 6 height 6
click at [523, 226] on input "Other: please specify a reason" at bounding box center [523, 226] width 0 height 0
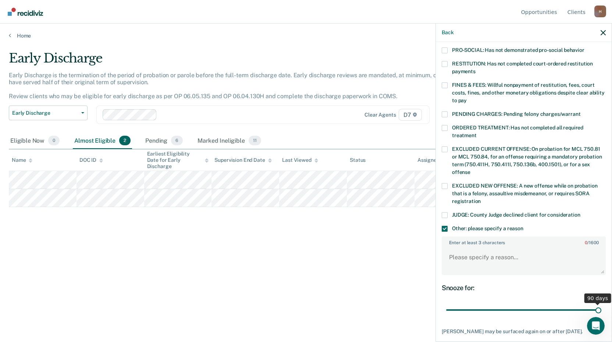
drag, startPoint x: 496, startPoint y: 302, endPoint x: 667, endPoint y: 303, distance: 170.9
type input "90"
click at [601, 304] on input "range" at bounding box center [523, 310] width 155 height 13
click at [514, 248] on textarea "Enter at least 3 characters 0 / 1600" at bounding box center [523, 260] width 162 height 27
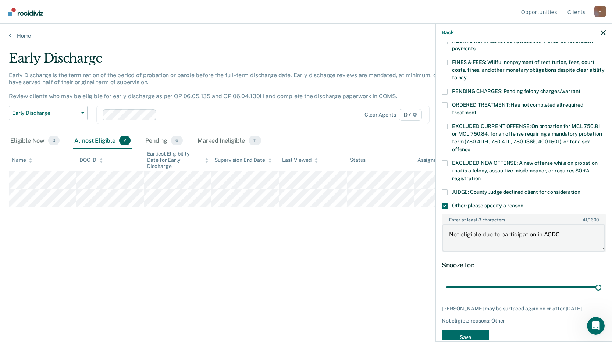
scroll to position [211, 0]
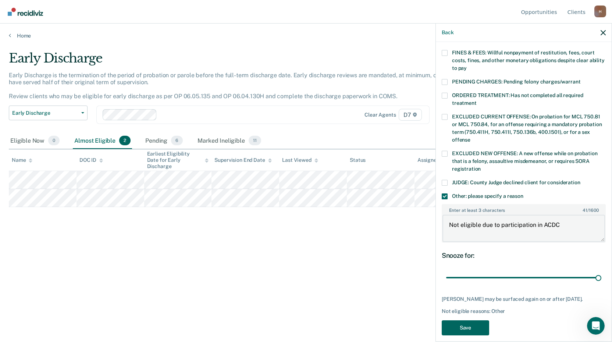
type textarea "Not eligible due to participation in ACDC"
click at [466, 325] on button "Save" at bounding box center [464, 327] width 47 height 15
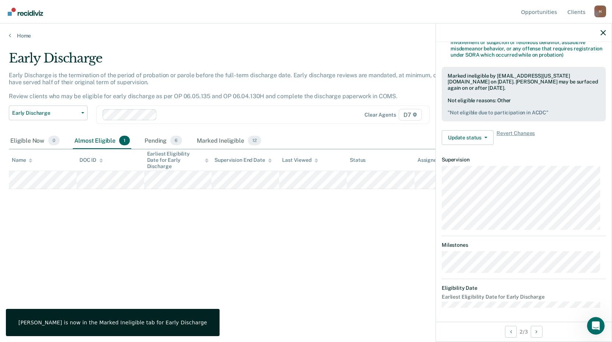
scroll to position [89, 0]
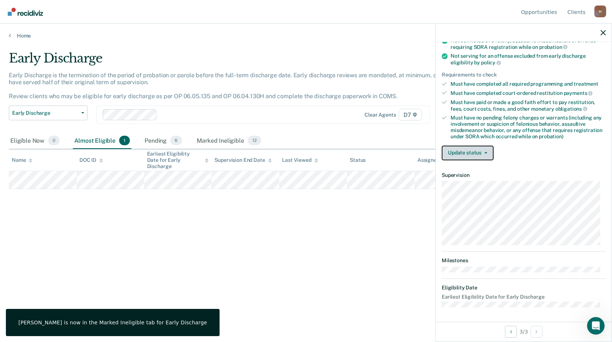
click at [477, 150] on button "Update status" at bounding box center [467, 153] width 52 height 15
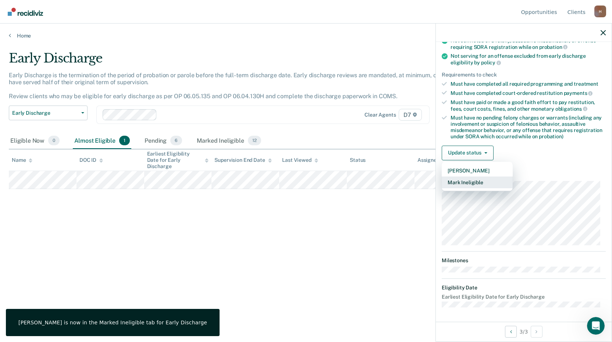
click at [480, 181] on button "Mark Ineligible" at bounding box center [476, 182] width 71 height 12
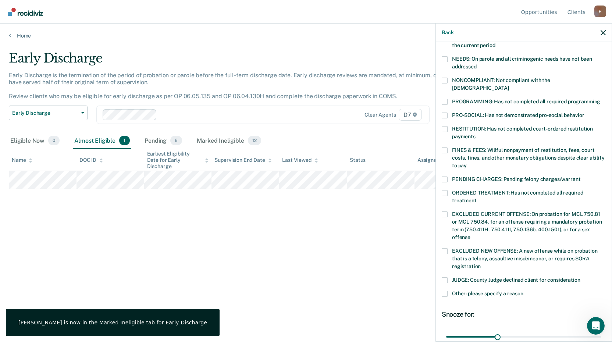
scroll to position [126, 0]
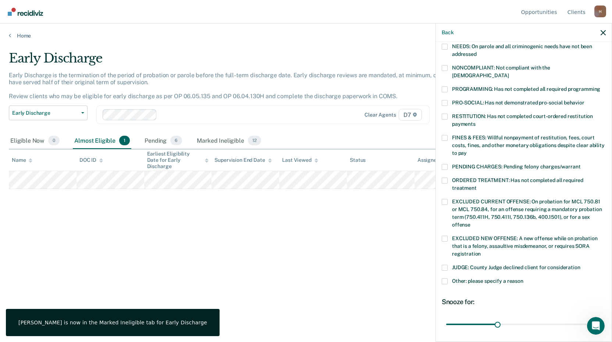
drag, startPoint x: 445, startPoint y: 109, endPoint x: 449, endPoint y: 117, distance: 8.4
click at [445, 114] on span at bounding box center [444, 117] width 6 height 6
click at [475, 121] on input "RESTITUTION: Has not completed court-ordered restitution payments" at bounding box center [475, 121] width 0 height 0
click at [446, 135] on span at bounding box center [444, 138] width 6 height 6
click at [466, 150] on input "FINES & FEES: Willful nonpayment of restitution, fees, court costs, fines, and …" at bounding box center [466, 150] width 0 height 0
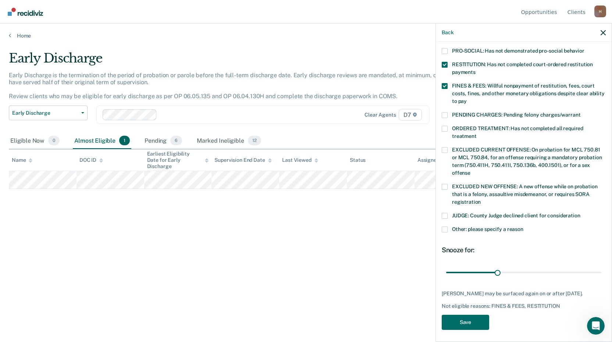
scroll to position [178, 0]
click at [444, 226] on span at bounding box center [444, 229] width 6 height 6
click at [523, 226] on input "Other: please specify a reason" at bounding box center [523, 226] width 0 height 0
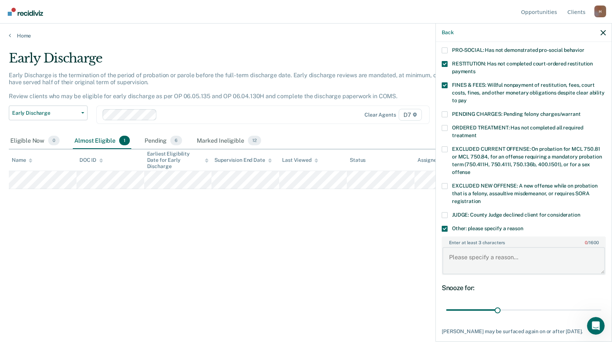
click at [485, 260] on textarea "Enter at least 3 characters 0 / 1600" at bounding box center [523, 260] width 162 height 27
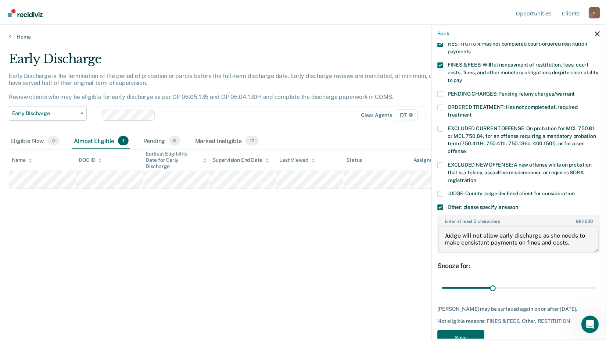
scroll to position [217, 0]
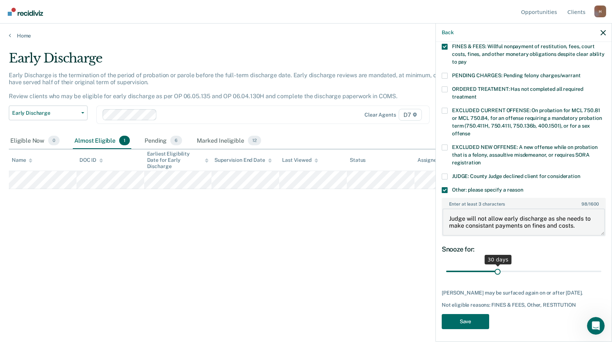
type textarea "Judge will not allow early discharge as she needs to make consistant payments o…"
drag, startPoint x: 495, startPoint y: 264, endPoint x: 598, endPoint y: 255, distance: 103.2
type input "90"
click at [598, 265] on input "range" at bounding box center [523, 271] width 155 height 13
click at [469, 320] on button "Save" at bounding box center [464, 321] width 47 height 15
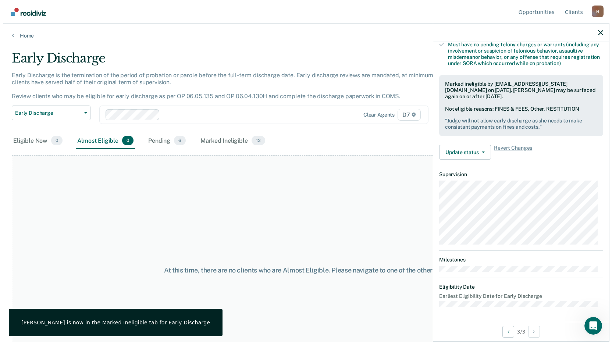
scroll to position [161, 0]
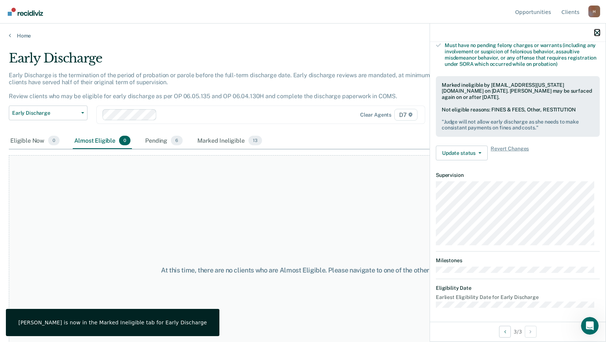
click at [596, 33] on icon "button" at bounding box center [597, 32] width 5 height 5
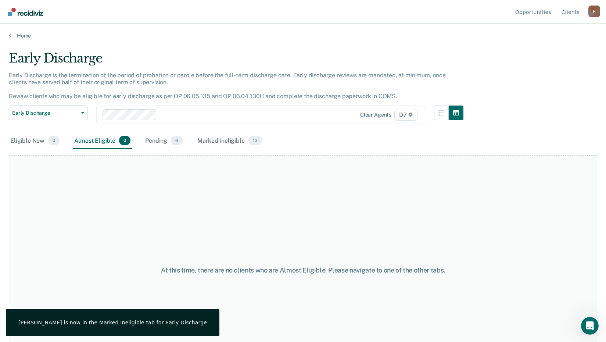
click at [21, 31] on div "Home" at bounding box center [303, 31] width 606 height 15
click at [20, 34] on link "Home" at bounding box center [303, 35] width 588 height 7
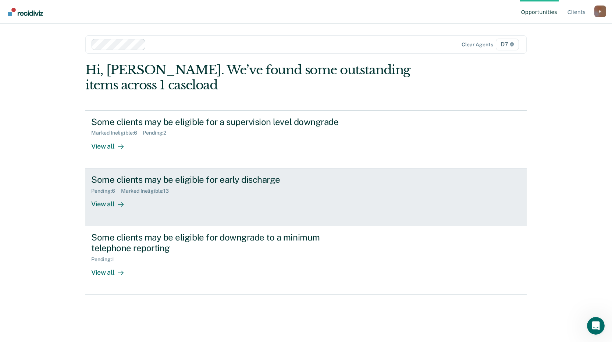
click at [116, 199] on div "View all" at bounding box center [111, 201] width 41 height 14
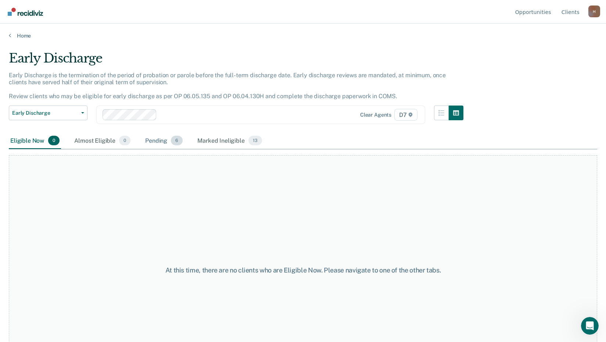
click at [160, 140] on div "Pending 6" at bounding box center [164, 141] width 40 height 16
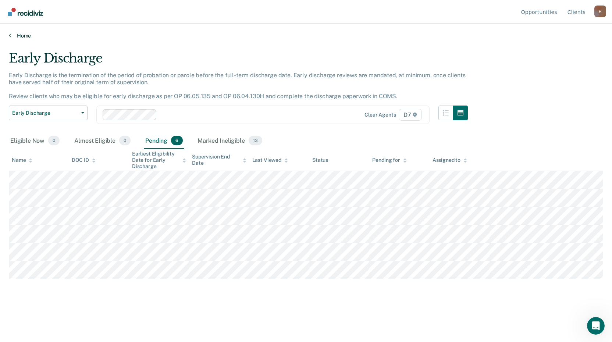
click at [28, 38] on link "Home" at bounding box center [306, 35] width 594 height 7
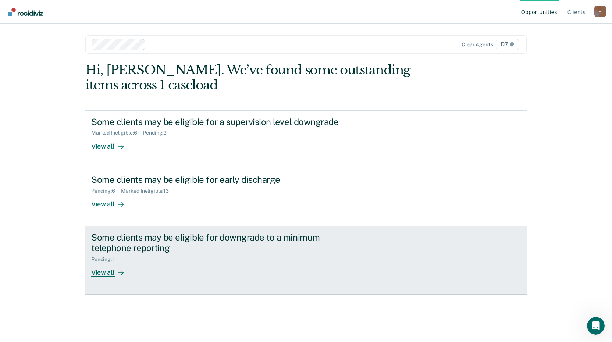
click at [110, 265] on div "View all" at bounding box center [111, 269] width 41 height 14
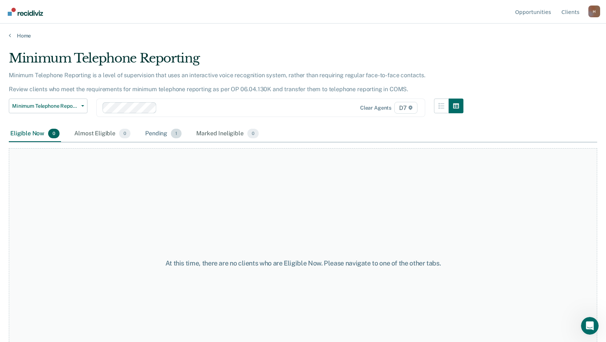
click at [161, 133] on div "Pending 1" at bounding box center [163, 134] width 39 height 16
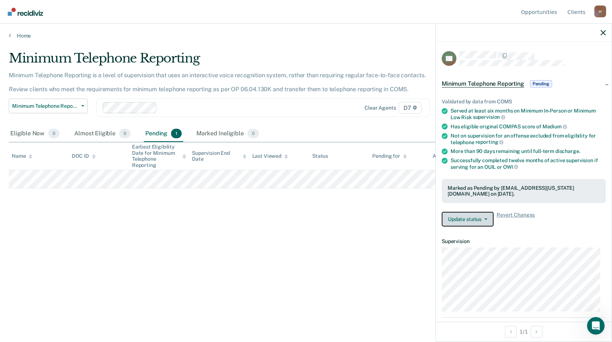
click at [476, 219] on button "Update status" at bounding box center [467, 219] width 52 height 15
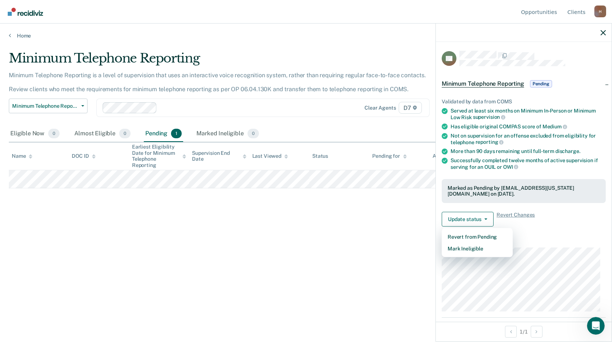
click at [355, 241] on div "Minimum Telephone Reporting Minimum Telephone Reporting is a level of supervisi…" at bounding box center [306, 169] width 594 height 236
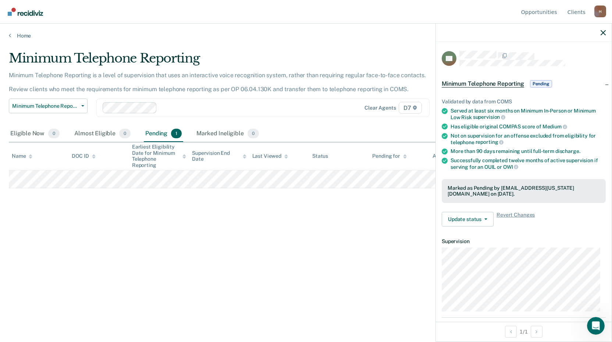
click at [283, 278] on div "Minimum Telephone Reporting Minimum Telephone Reporting is a level of supervisi…" at bounding box center [306, 169] width 594 height 236
